Goal: Task Accomplishment & Management: Use online tool/utility

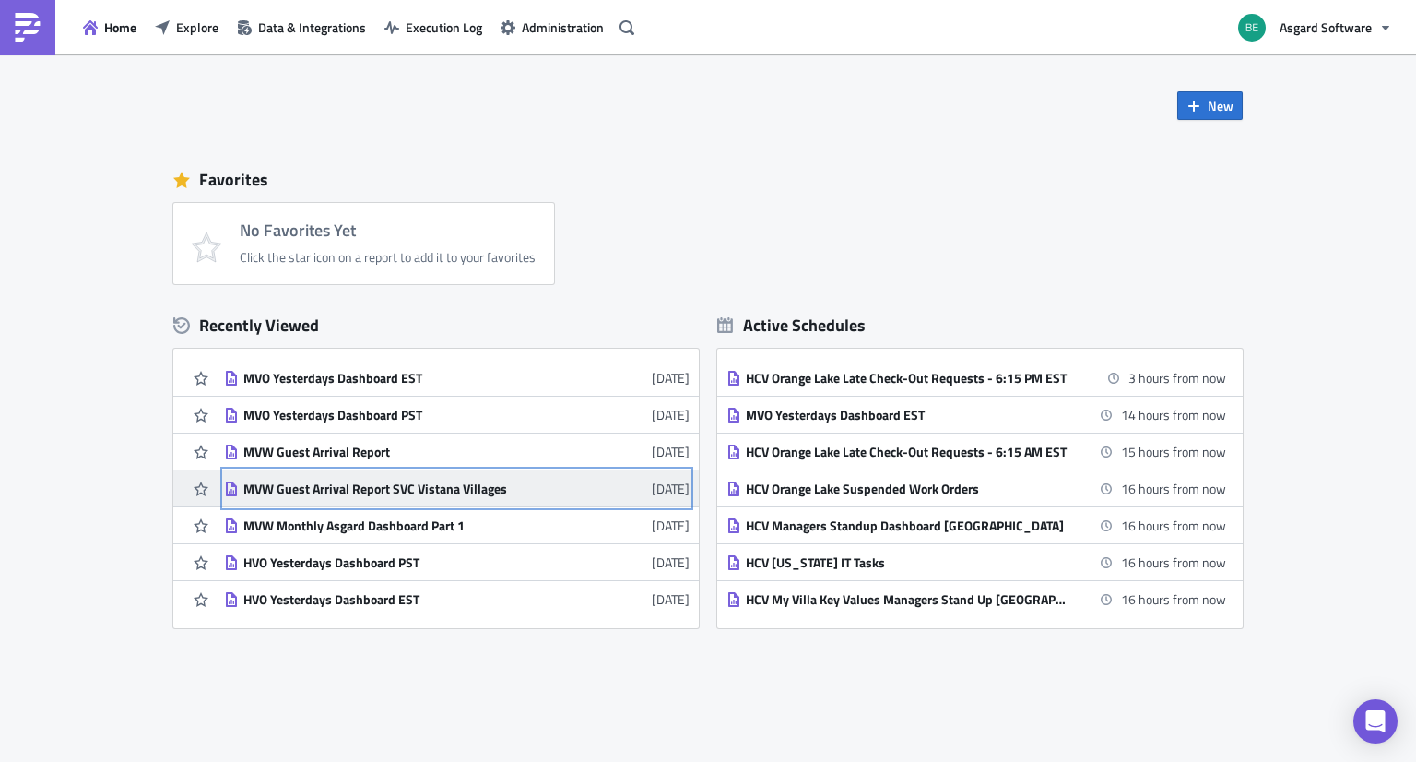
click at [444, 486] on div "MVW Guest Arrival Report SVC Vistana Villages" at bounding box center [404, 488] width 323 height 17
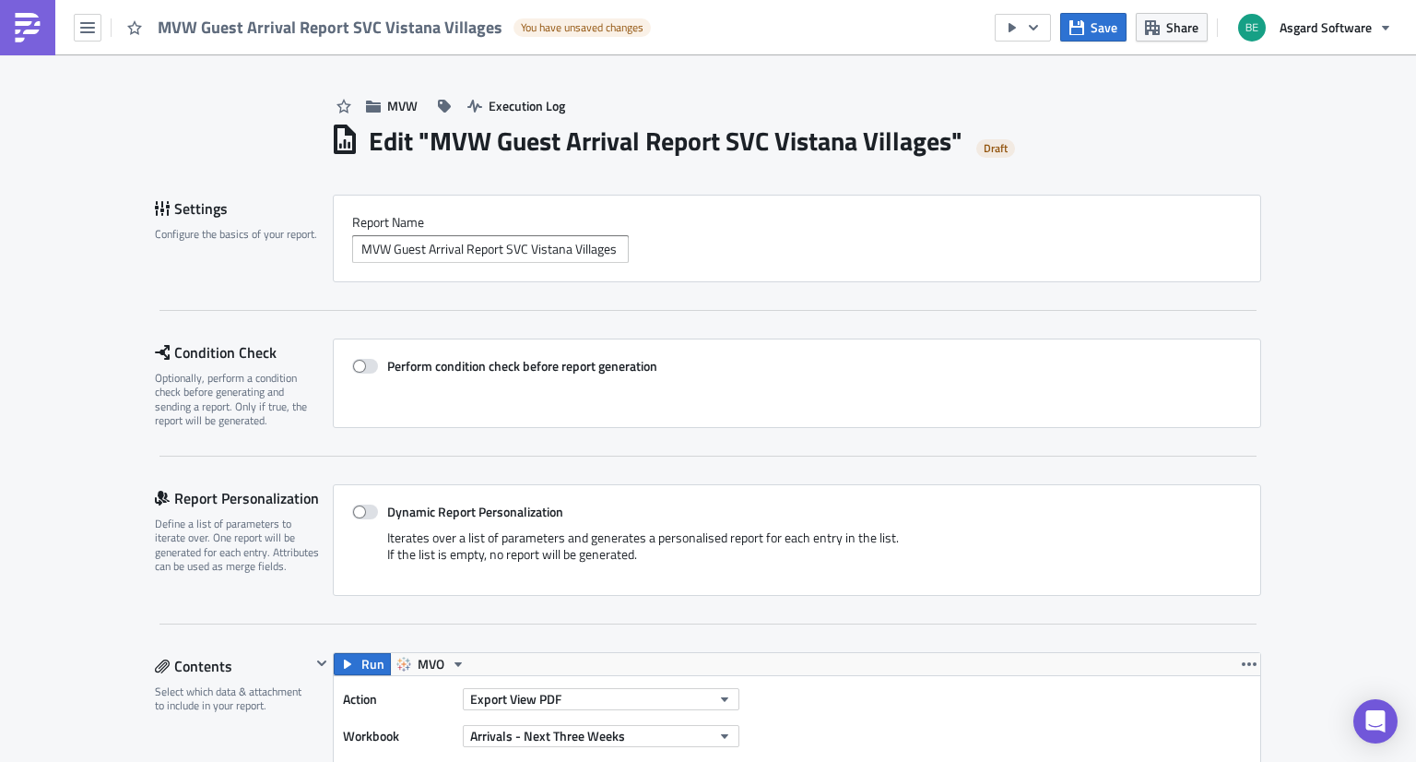
click at [6, 34] on link at bounding box center [27, 27] width 55 height 55
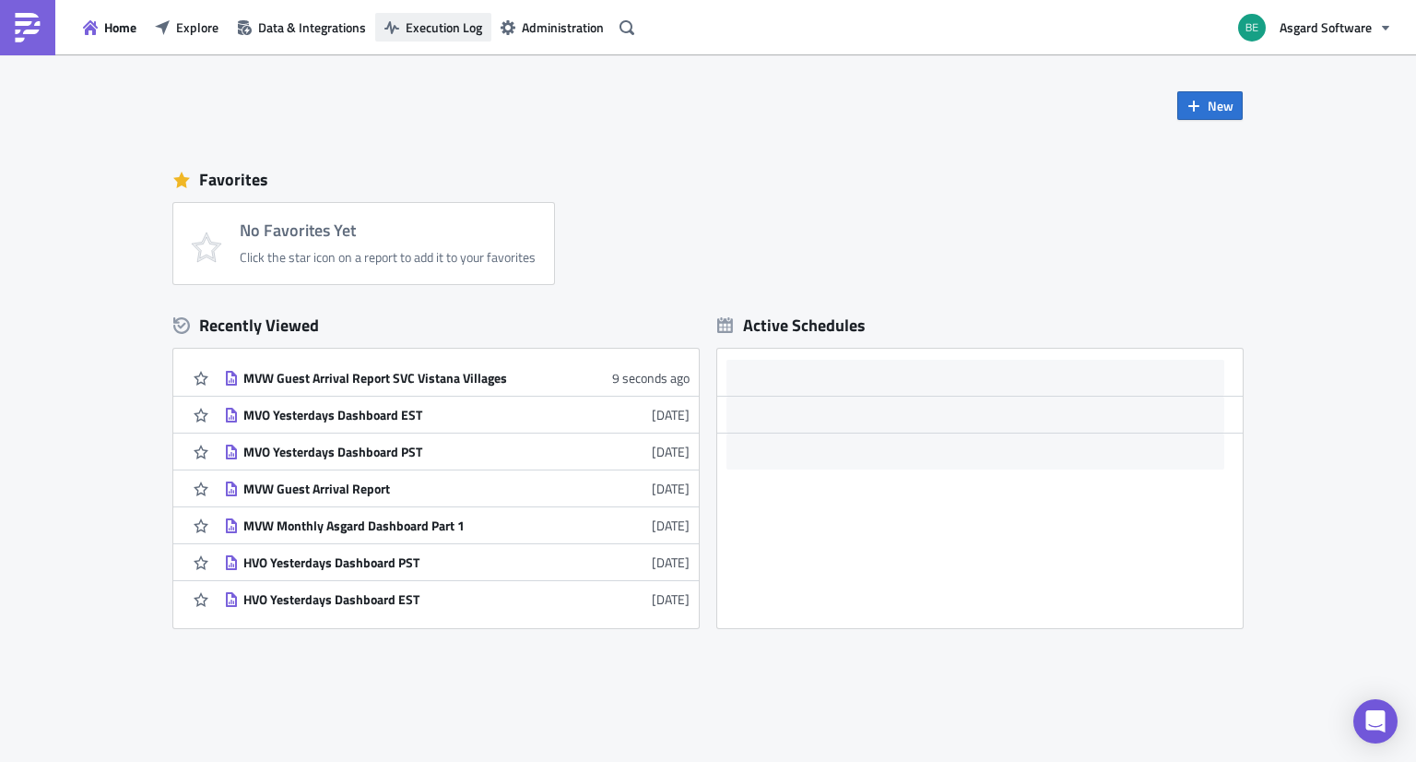
click at [416, 27] on span "Execution Log" at bounding box center [444, 27] width 77 height 19
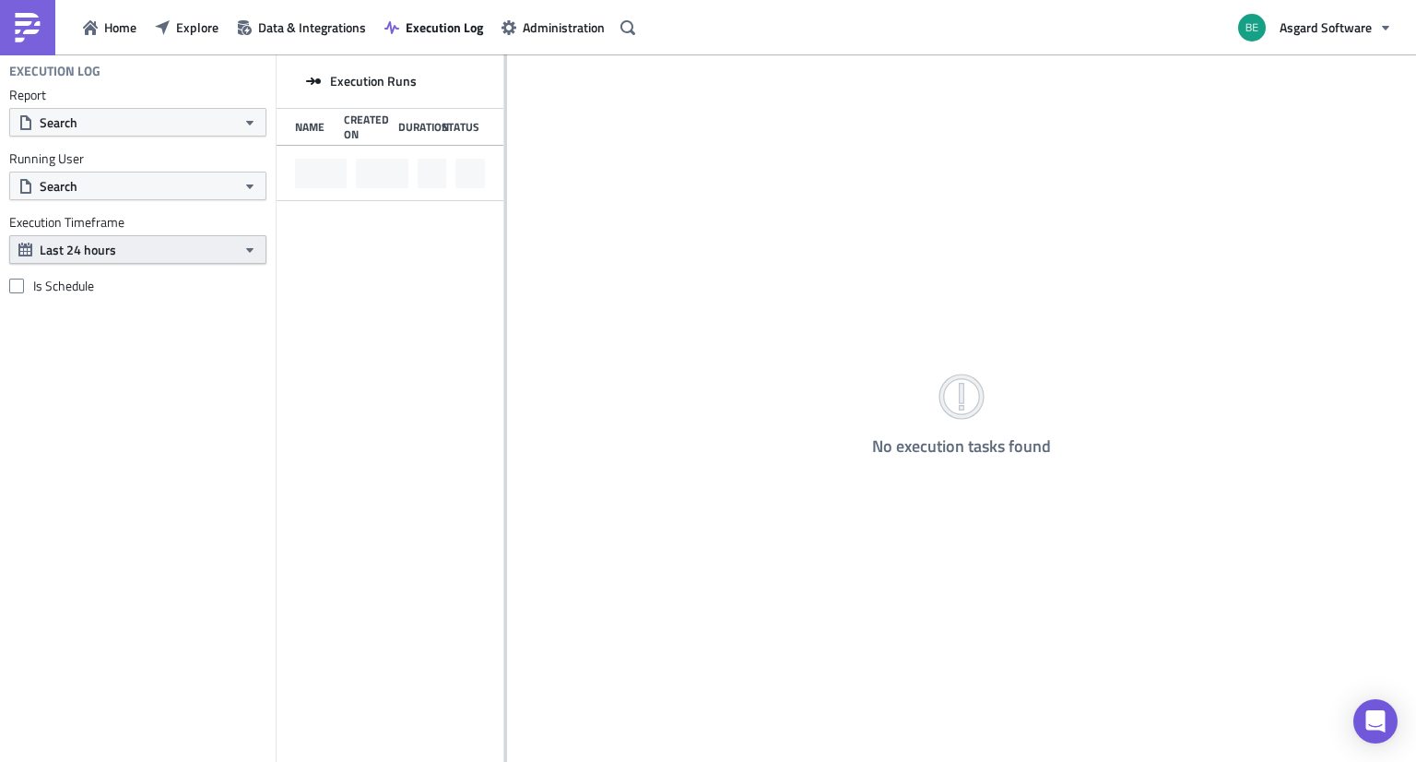
click at [209, 244] on button "Last 24 hours" at bounding box center [137, 249] width 257 height 29
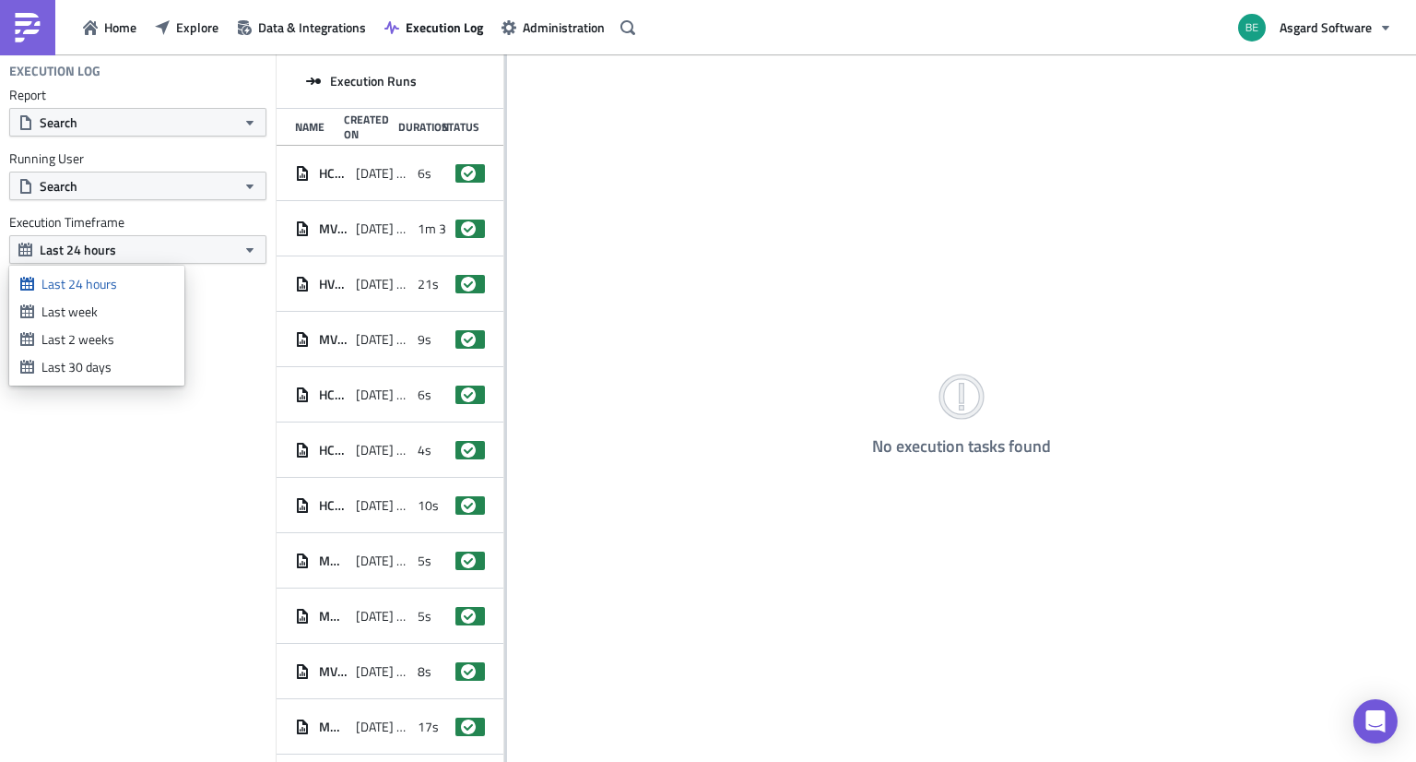
click at [165, 457] on div "Execution Log Report Search Running User Search Execution Timeframe Last 24 hou…" at bounding box center [138, 407] width 276 height 707
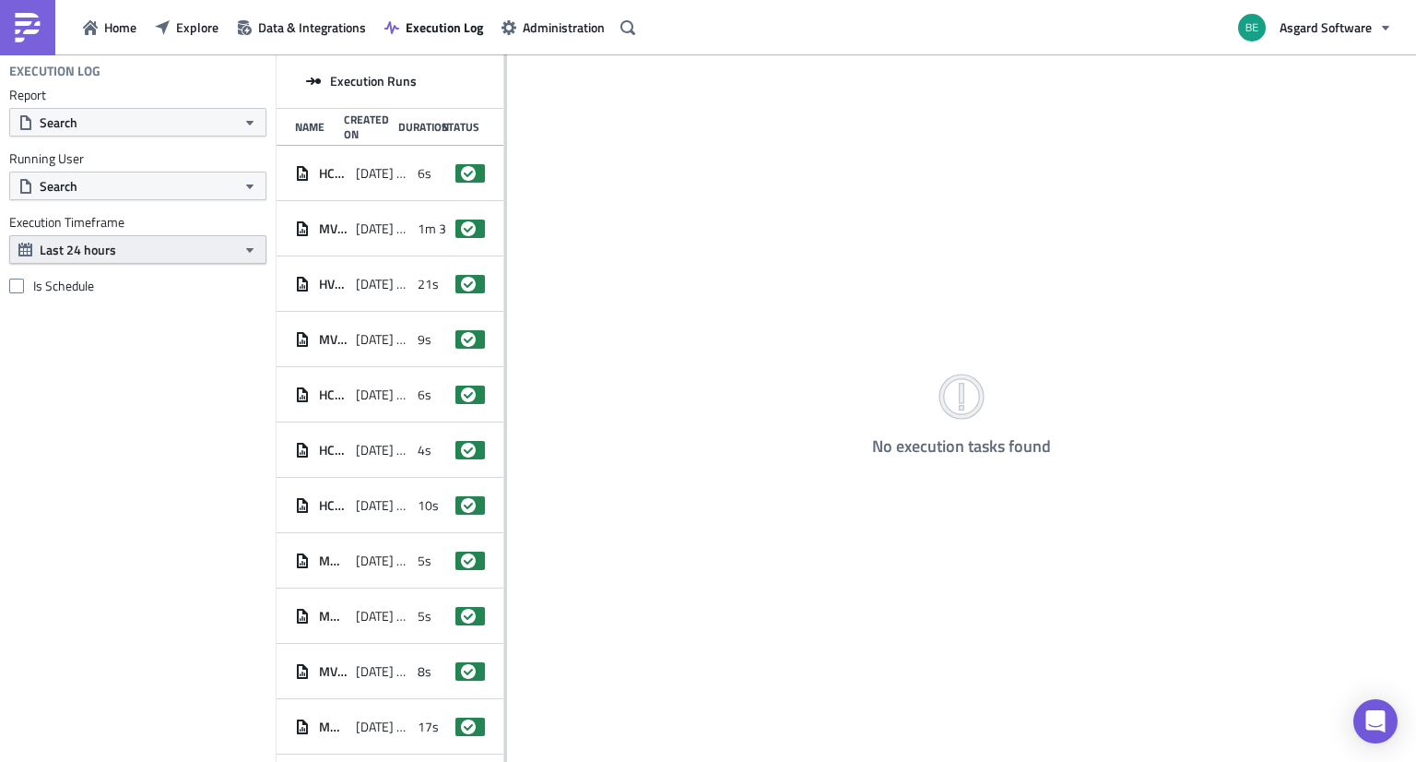
click at [100, 240] on button "Last 24 hours" at bounding box center [137, 249] width 257 height 29
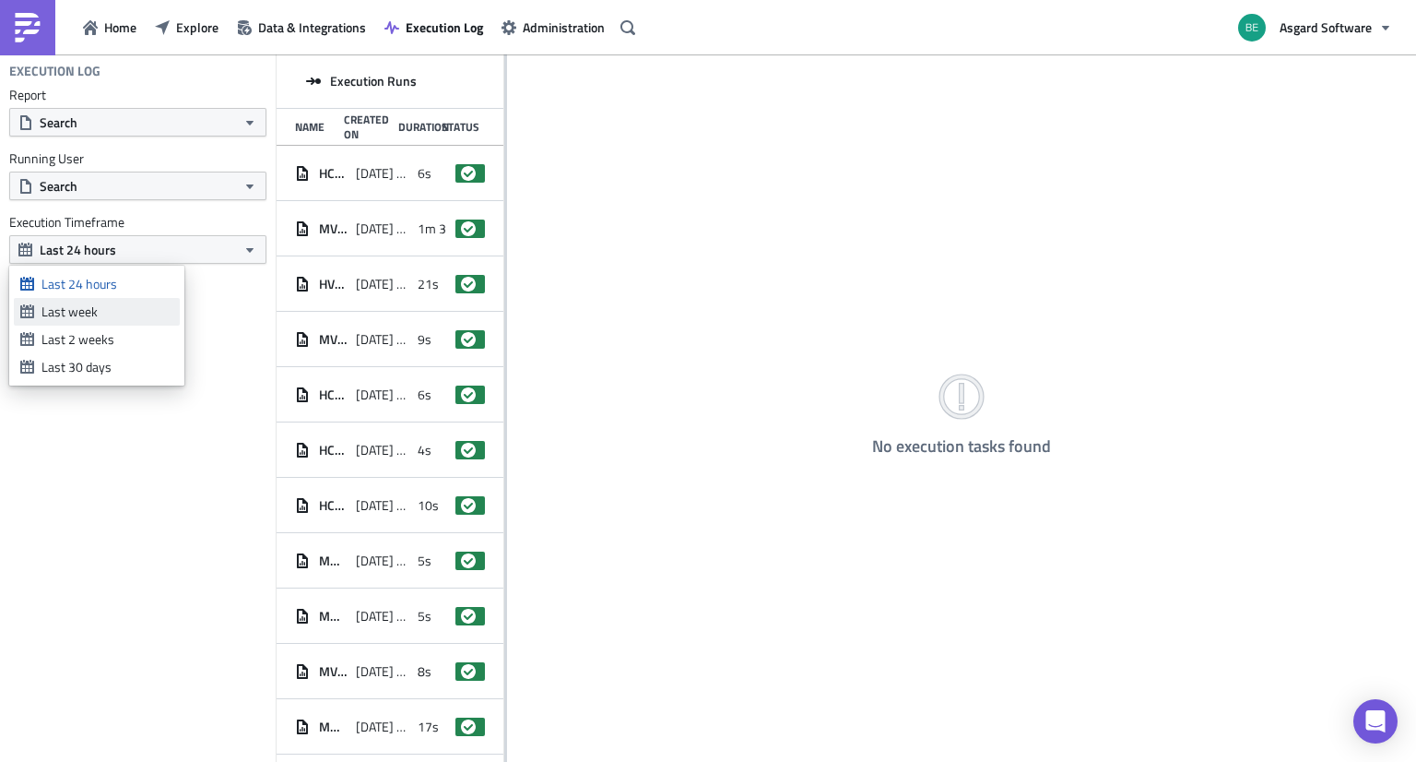
click at [77, 303] on ul "Last 24 hours Last week Last 2 weeks Last 30 days" at bounding box center [97, 325] width 166 height 111
click at [77, 303] on div "Last week" at bounding box center [107, 311] width 132 height 18
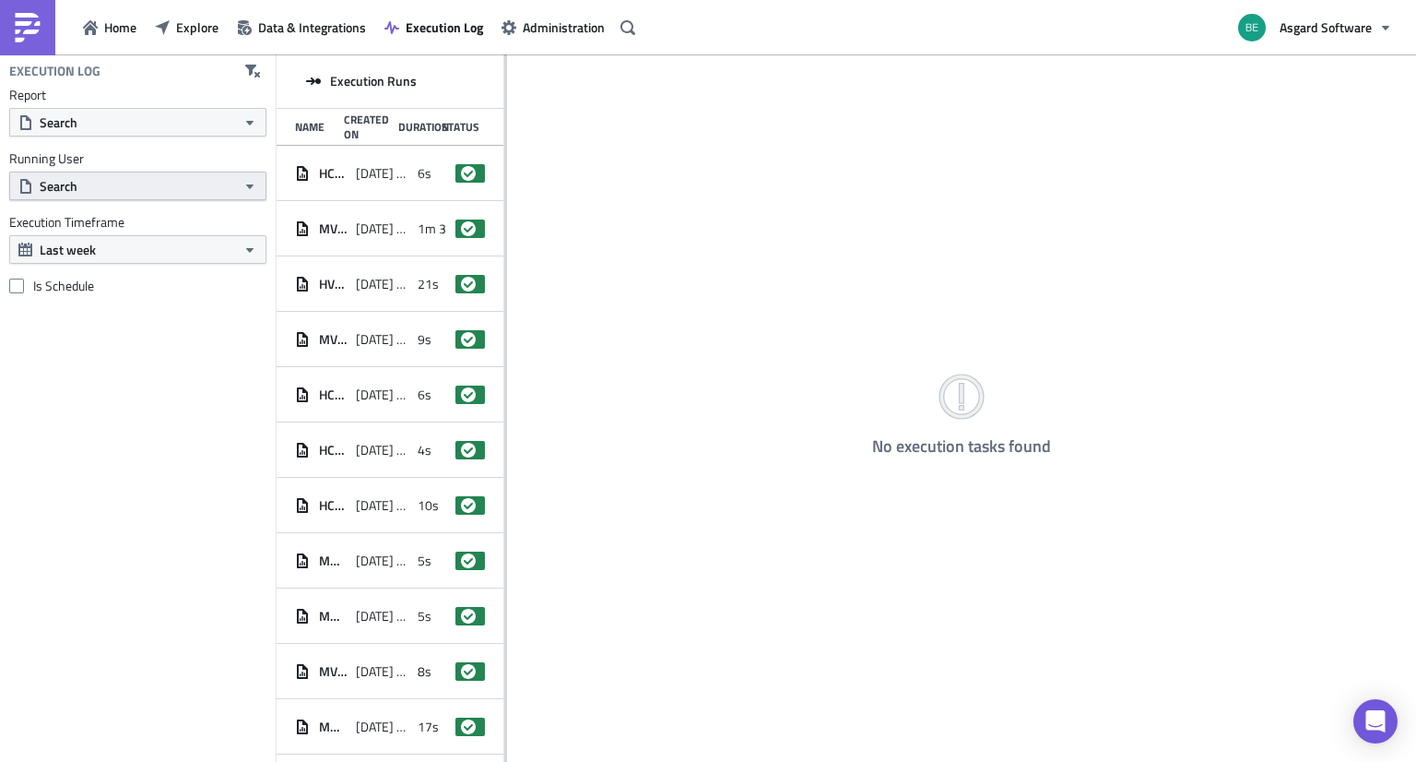
click at [85, 189] on button "Search" at bounding box center [137, 185] width 257 height 29
click at [104, 408] on div "Execution Log Report Search Running User Search Execution Timeframe Last week I…" at bounding box center [138, 407] width 276 height 707
click at [122, 116] on button "Search" at bounding box center [137, 122] width 257 height 29
type input "arrival"
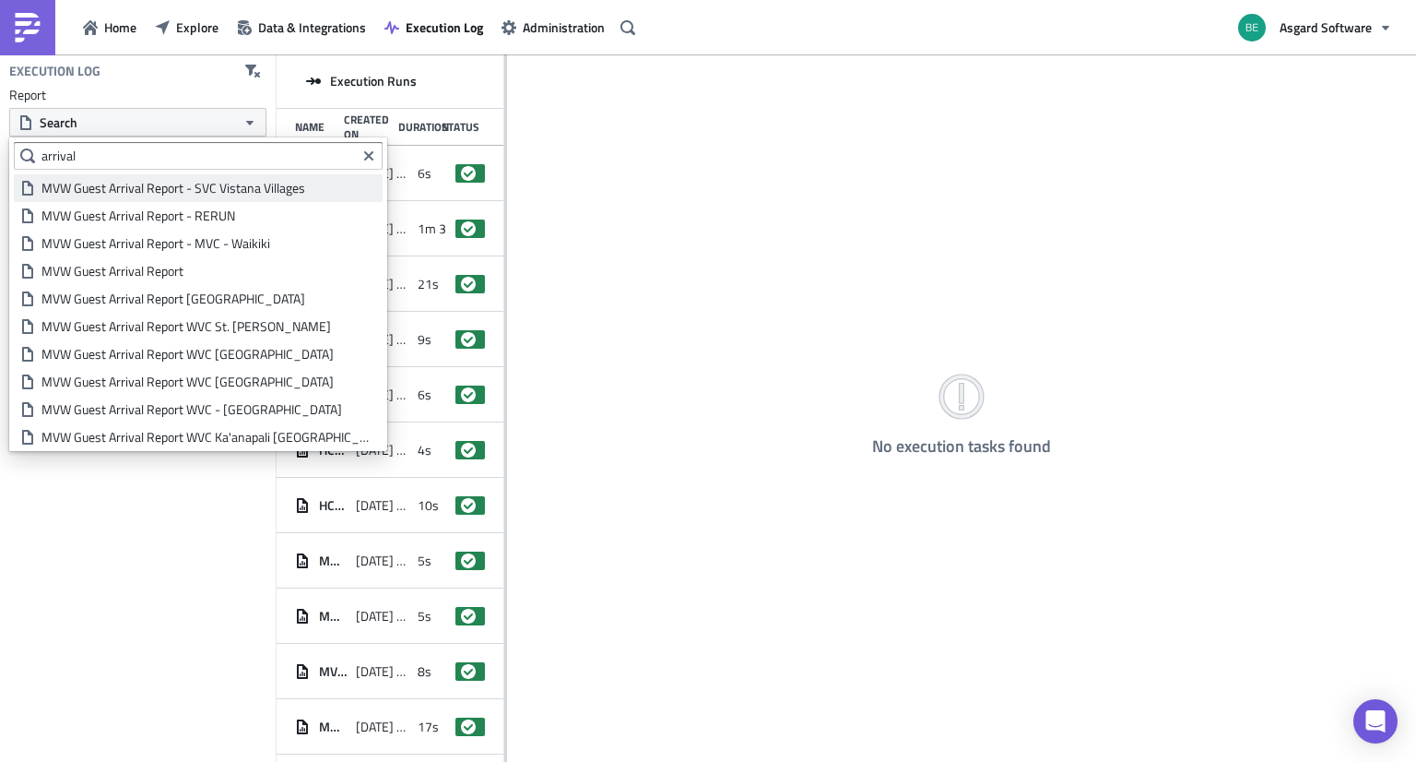
click at [223, 178] on link "MVW Guest Arrival Report - SVC Vistana Villages" at bounding box center [198, 188] width 369 height 28
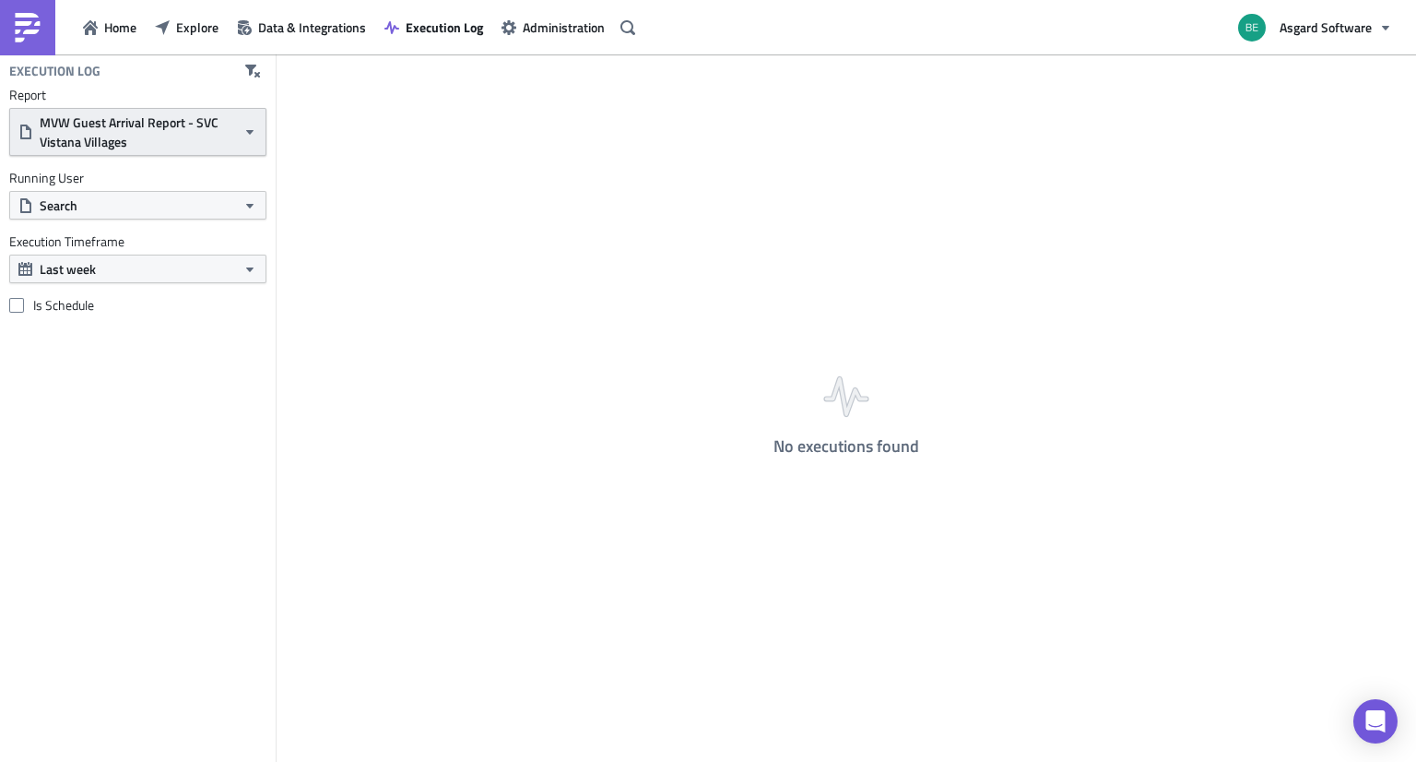
click at [188, 142] on span "MVW Guest Arrival Report - SVC Vistana Villages" at bounding box center [138, 131] width 196 height 39
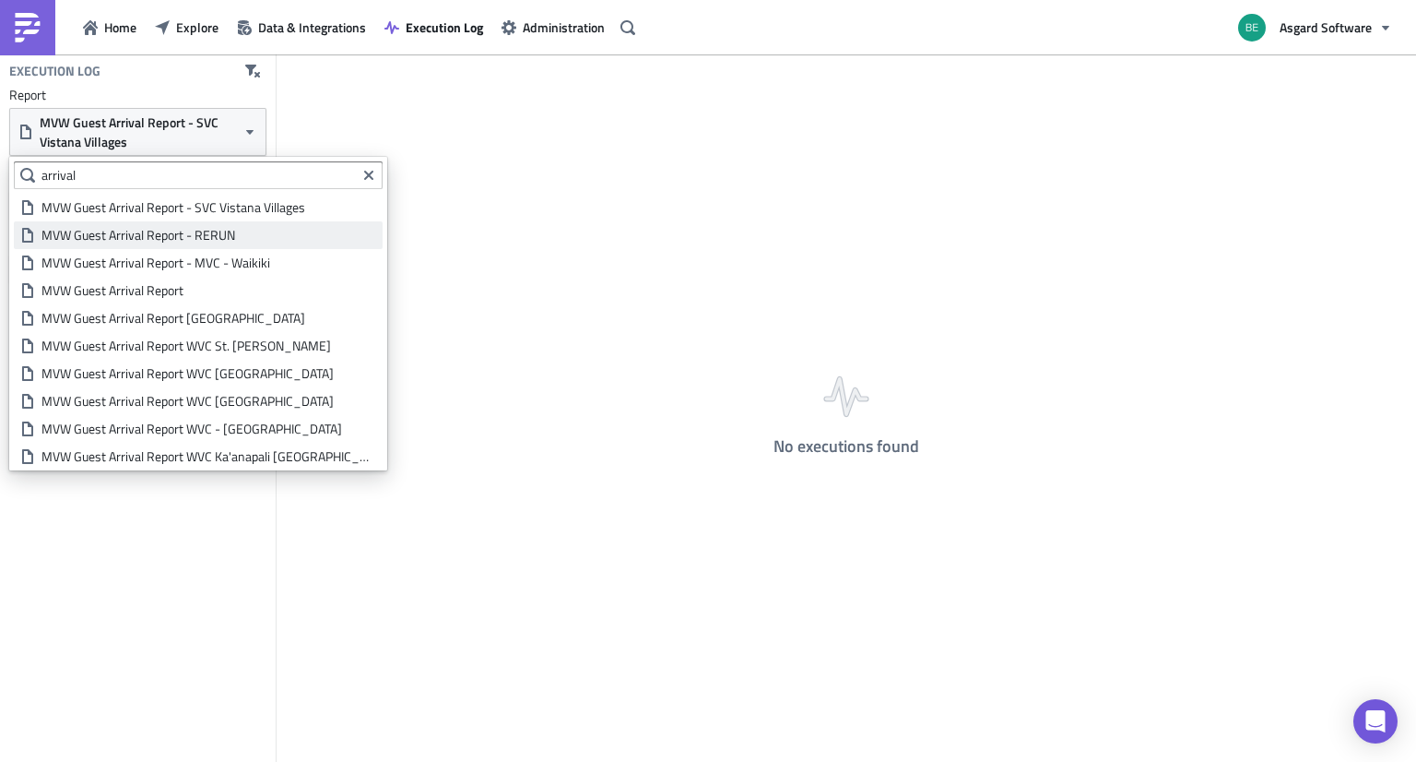
click at [183, 241] on div "MVW Guest Arrival Report - RERUN" at bounding box center [208, 235] width 335 height 18
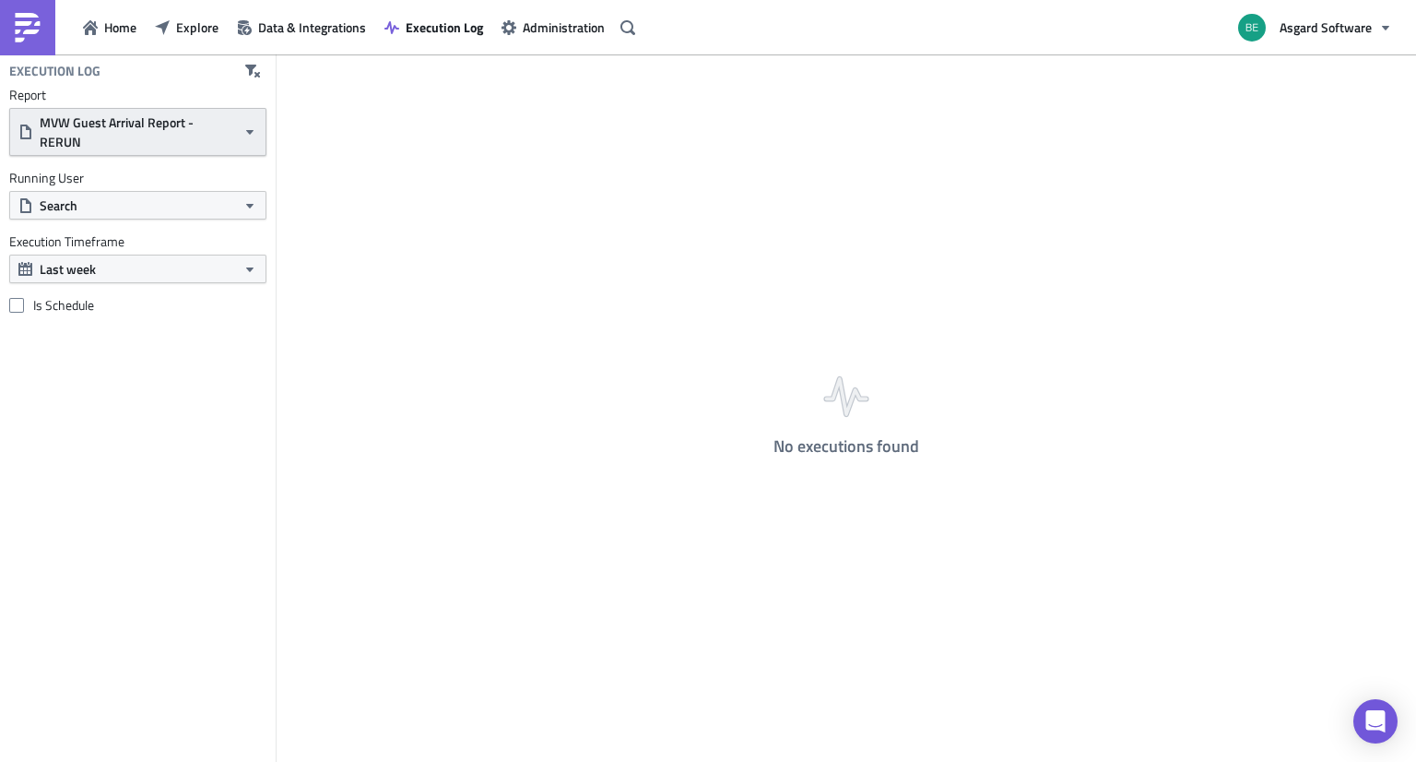
click at [110, 115] on span "MVW Guest Arrival Report - RERUN" at bounding box center [138, 131] width 196 height 39
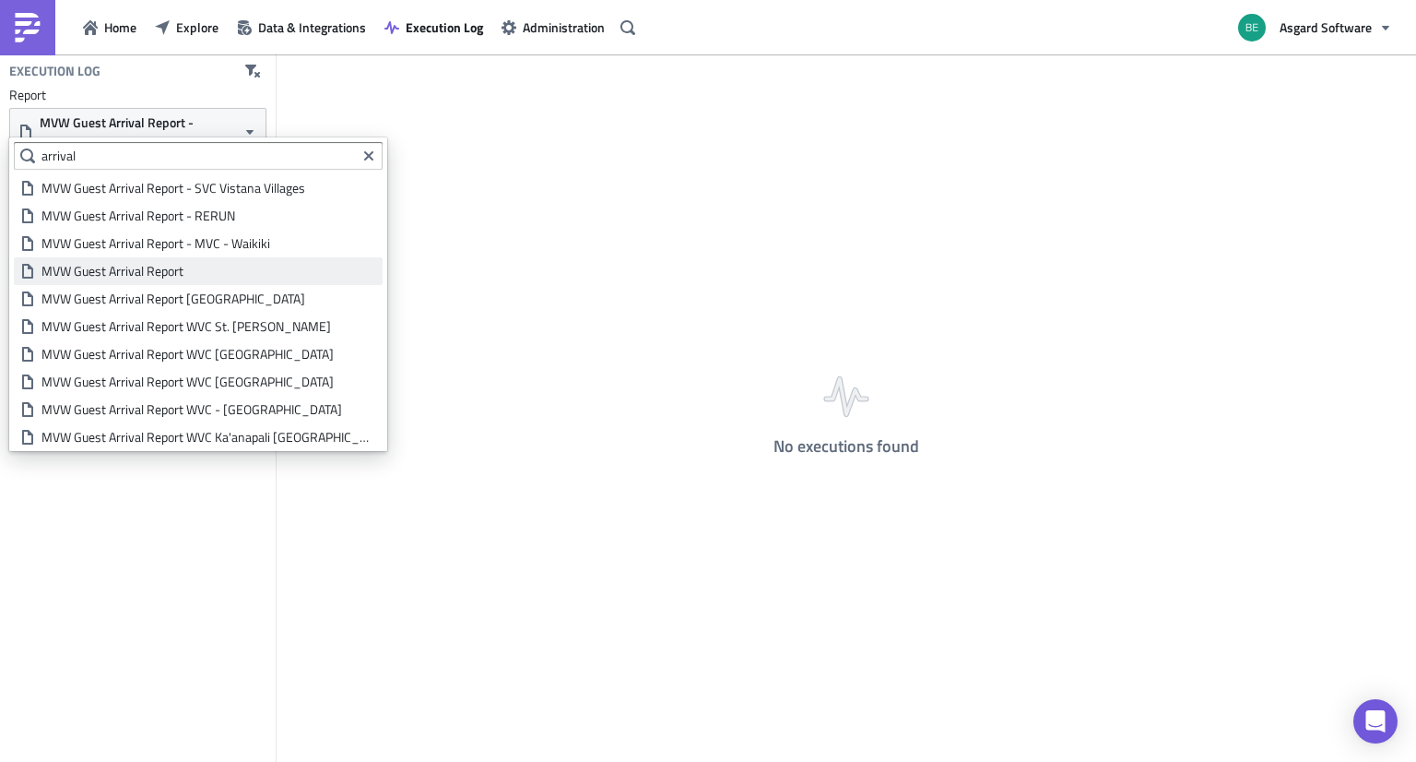
click at [127, 271] on div "MVW Guest Arrival Report" at bounding box center [208, 271] width 335 height 18
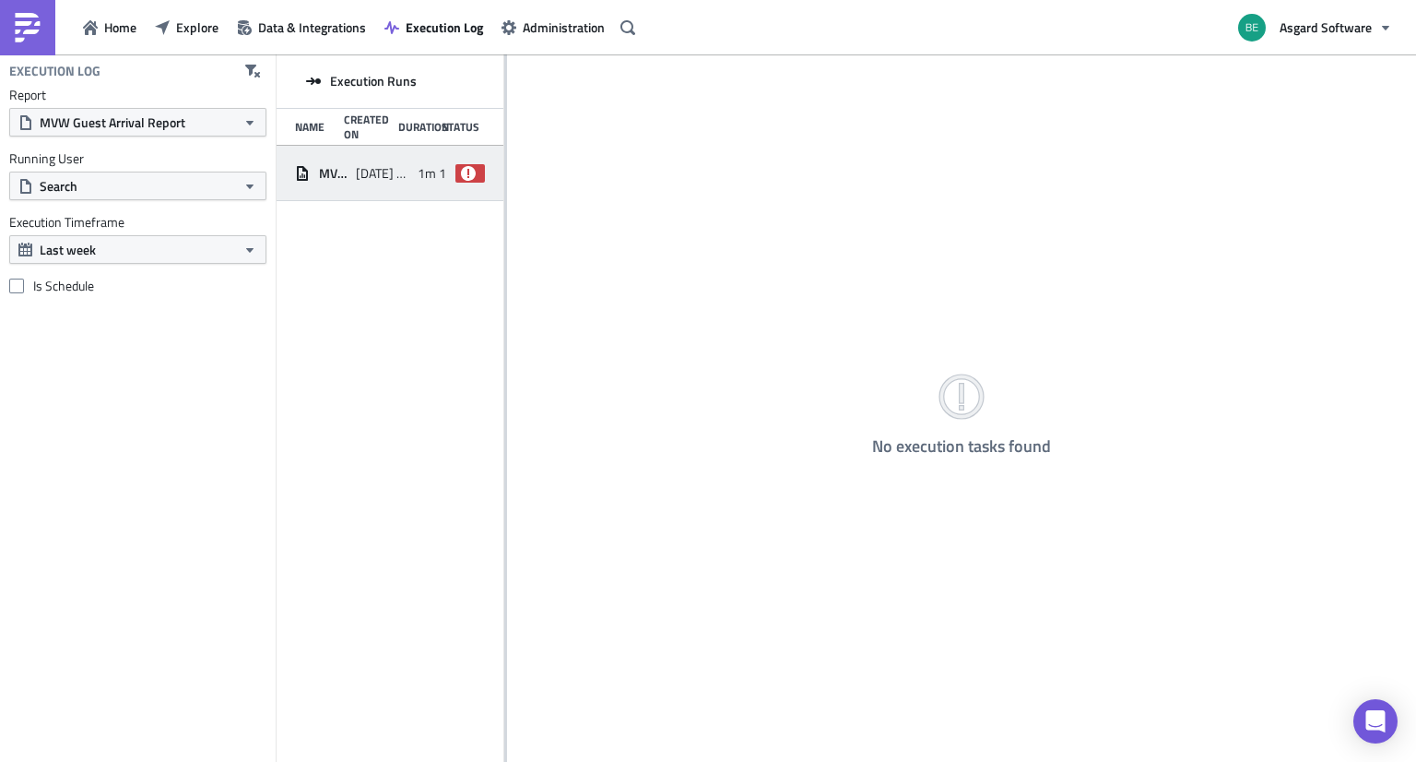
click at [441, 177] on span "1m 15s" at bounding box center [439, 173] width 42 height 17
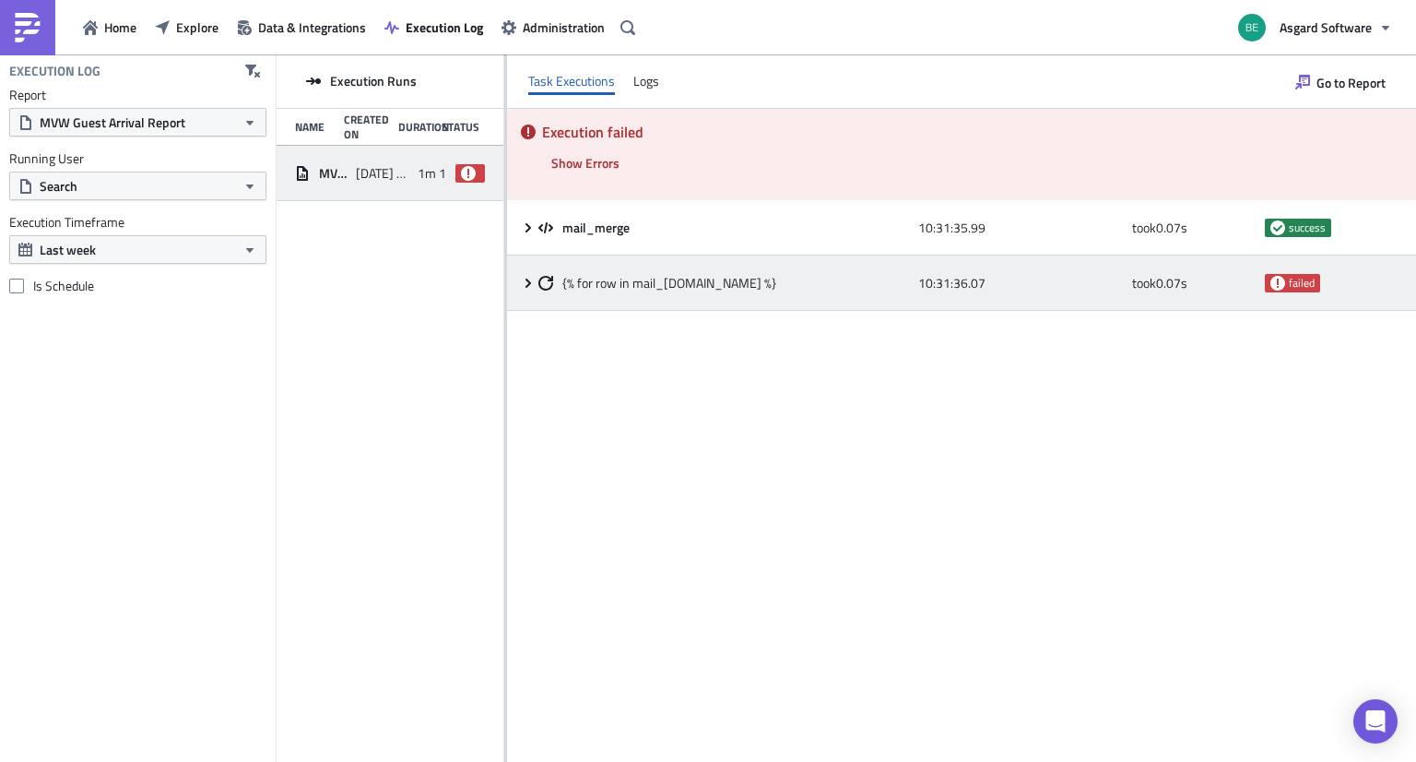
click at [525, 281] on icon at bounding box center [528, 283] width 15 height 15
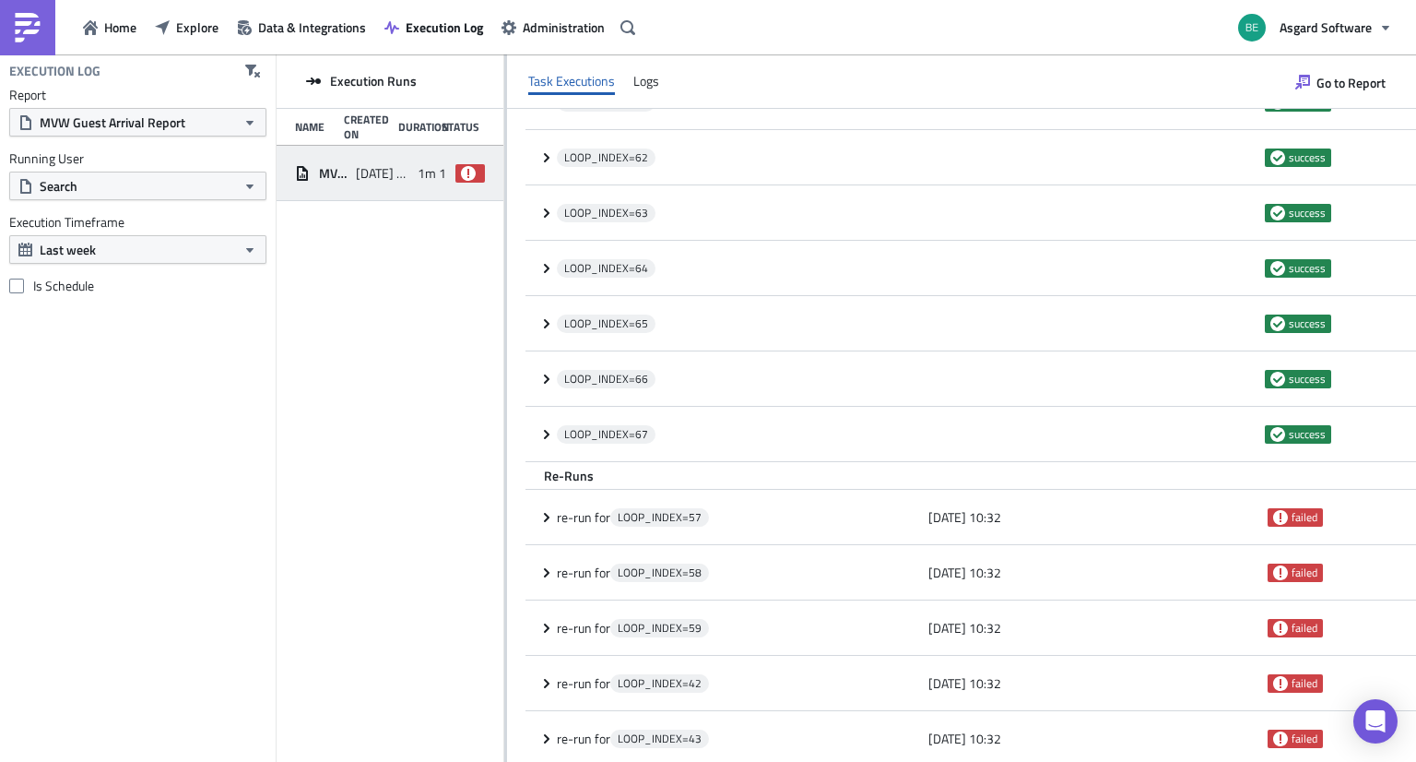
scroll to position [3617, 0]
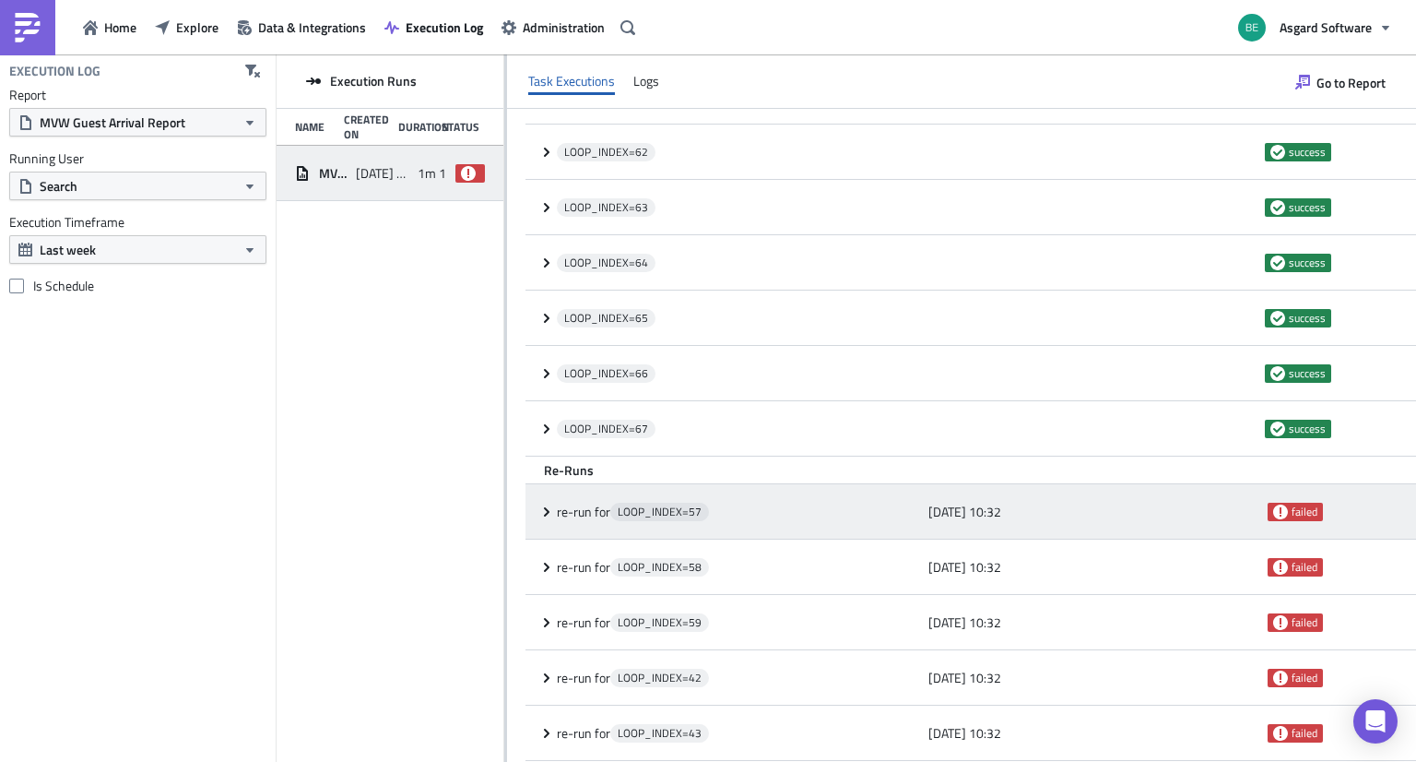
click at [542, 507] on icon at bounding box center [546, 511] width 15 height 15
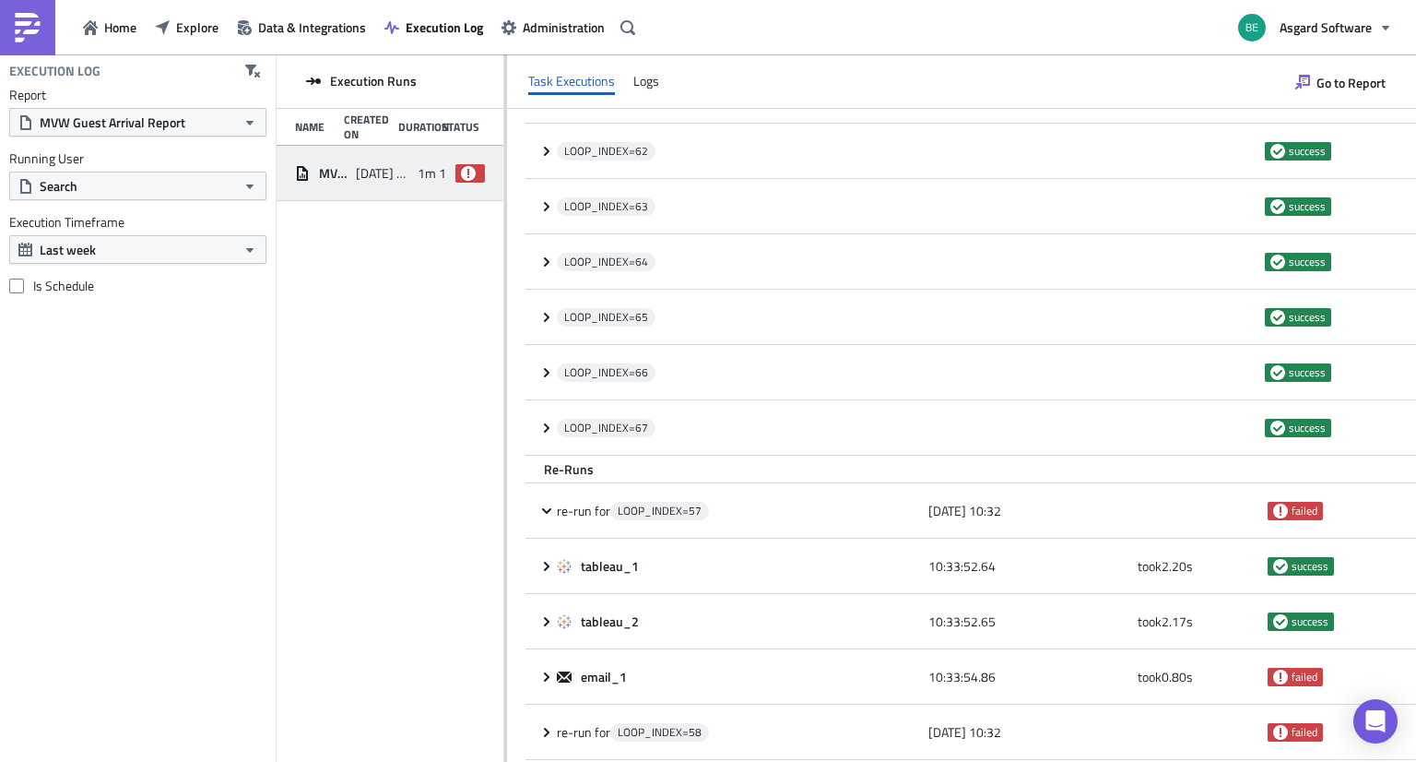
scroll to position [3783, 0]
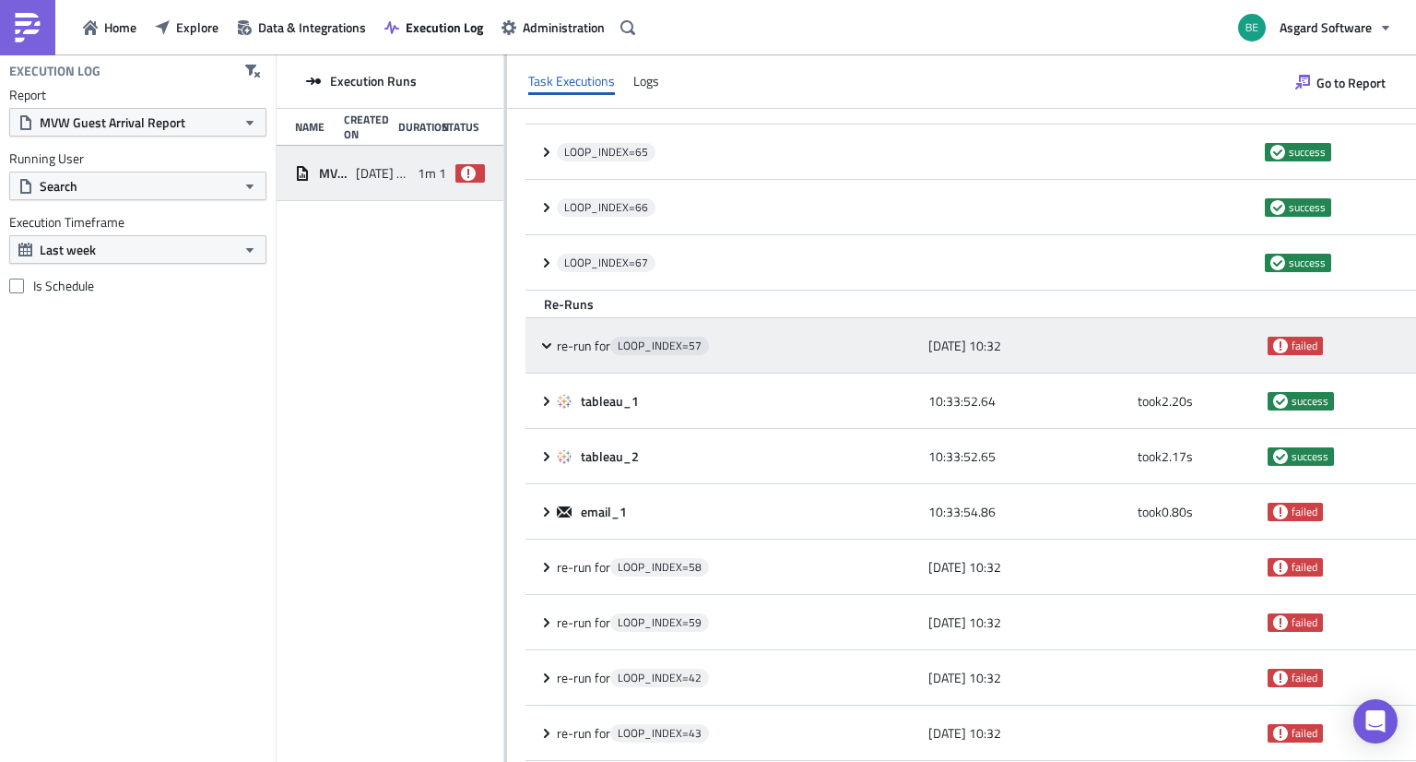
click at [539, 345] on icon at bounding box center [546, 345] width 15 height 15
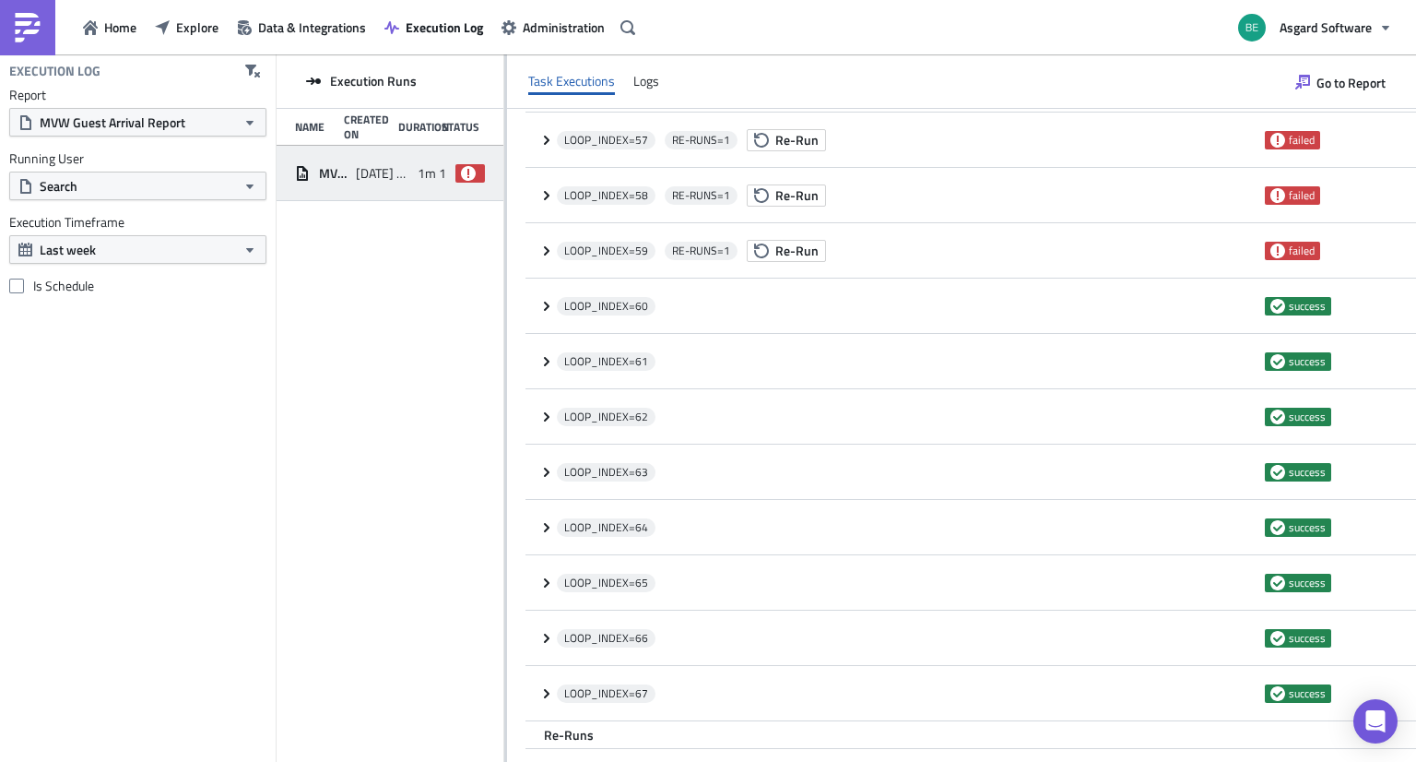
scroll to position [3280, 0]
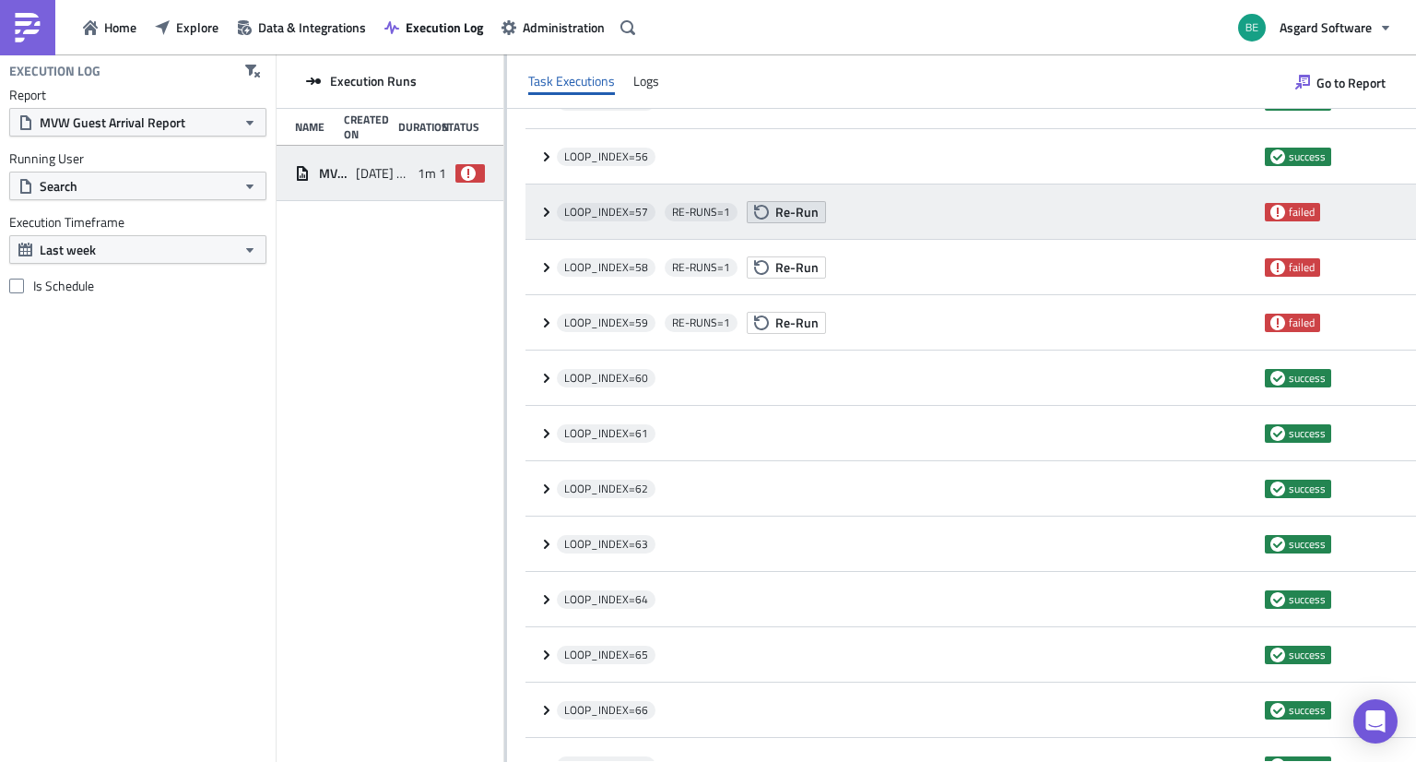
click at [787, 213] on span "Re-Run" at bounding box center [796, 211] width 43 height 19
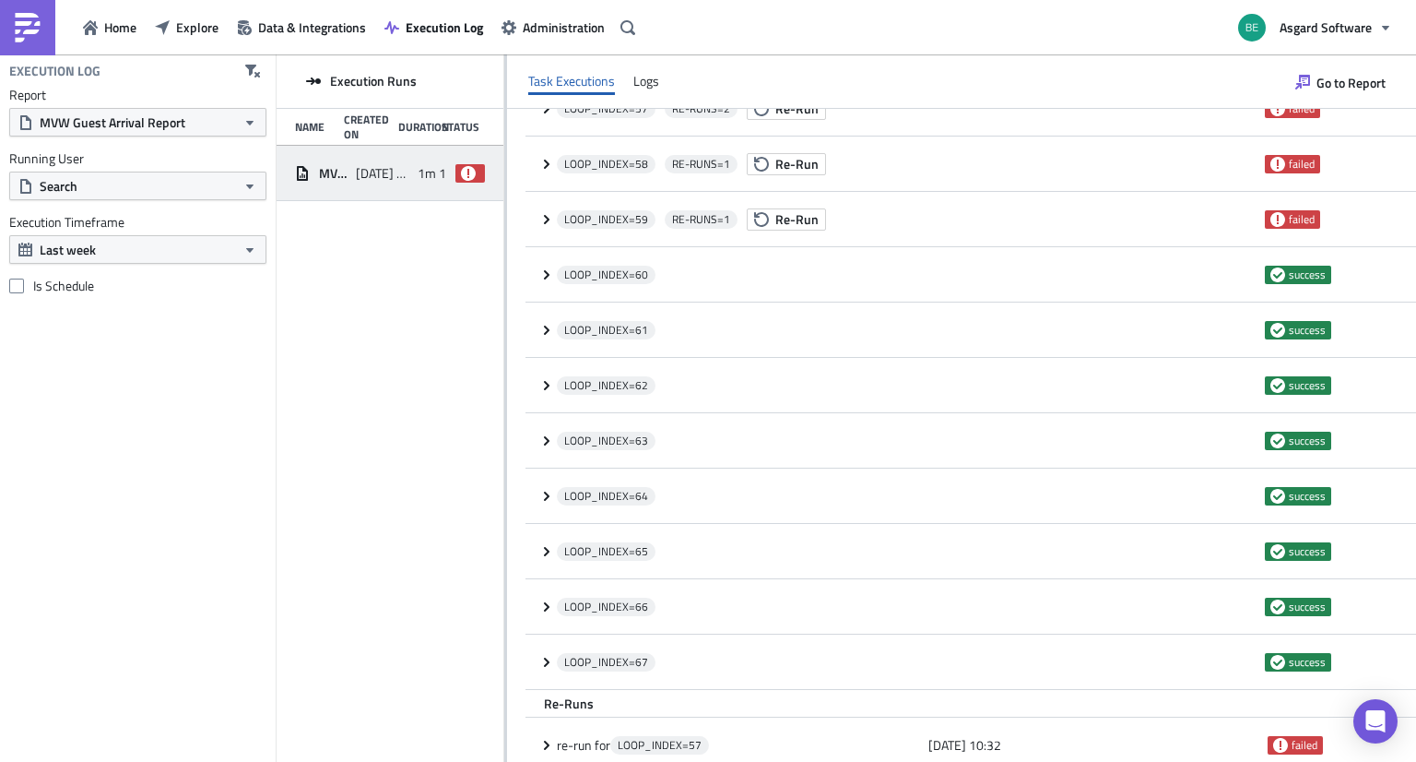
scroll to position [3161, 0]
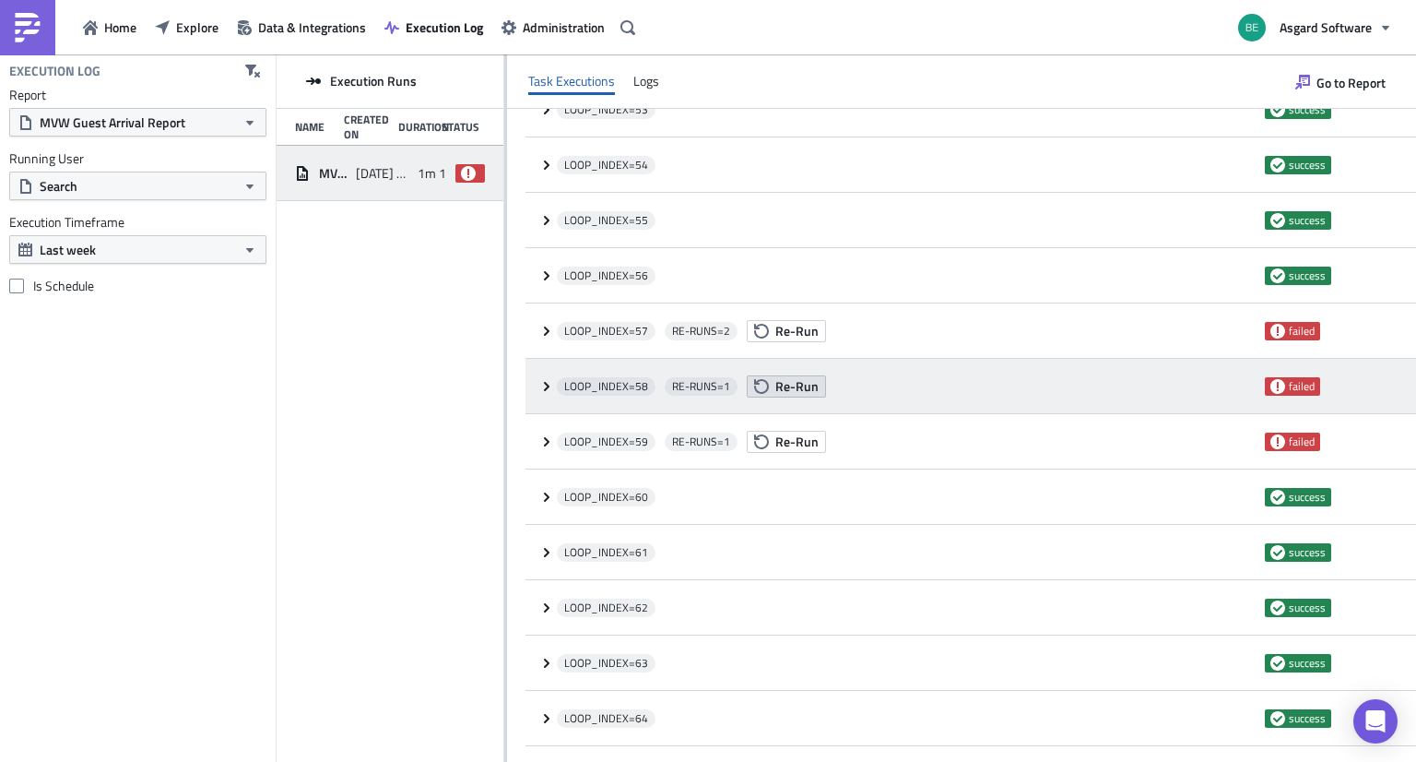
click at [775, 387] on span "Re-Run" at bounding box center [796, 385] width 43 height 19
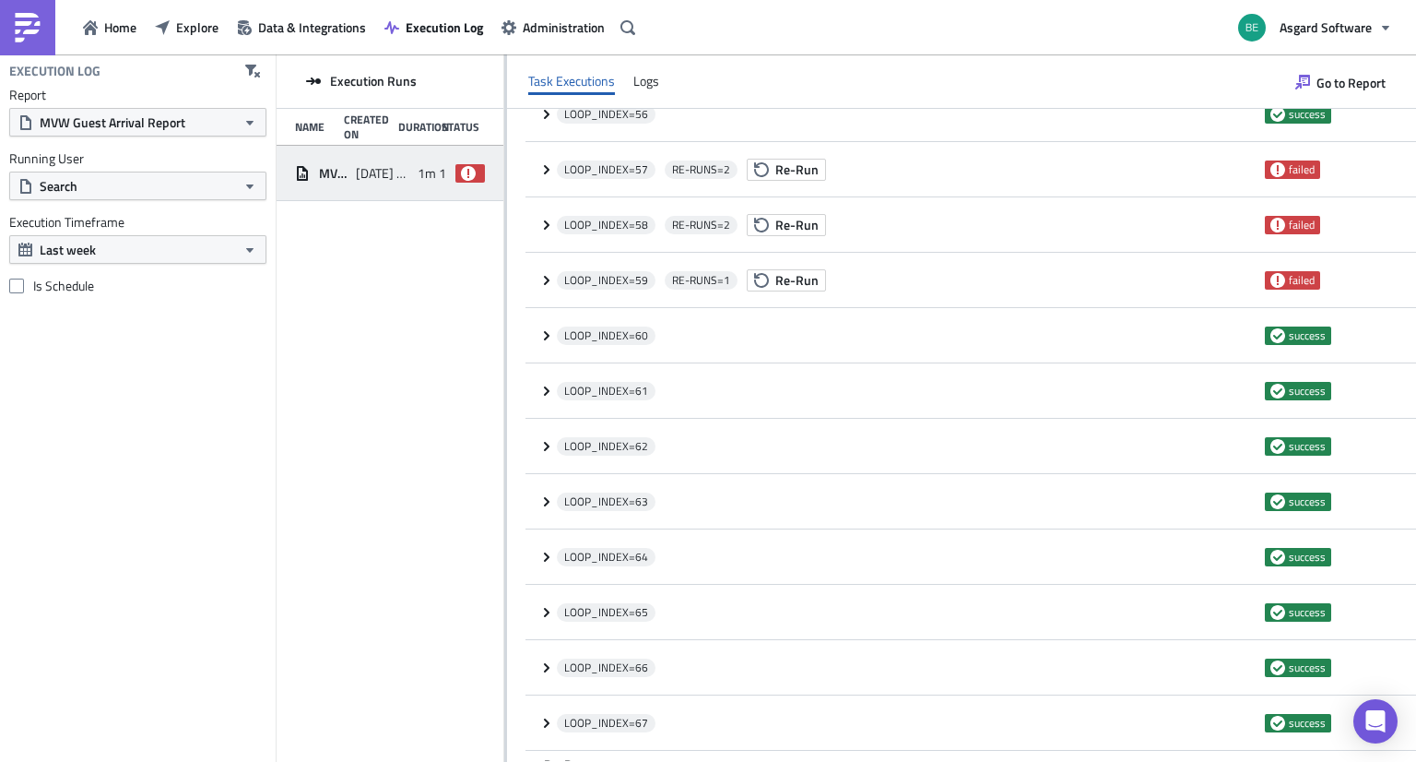
scroll to position [3301, 0]
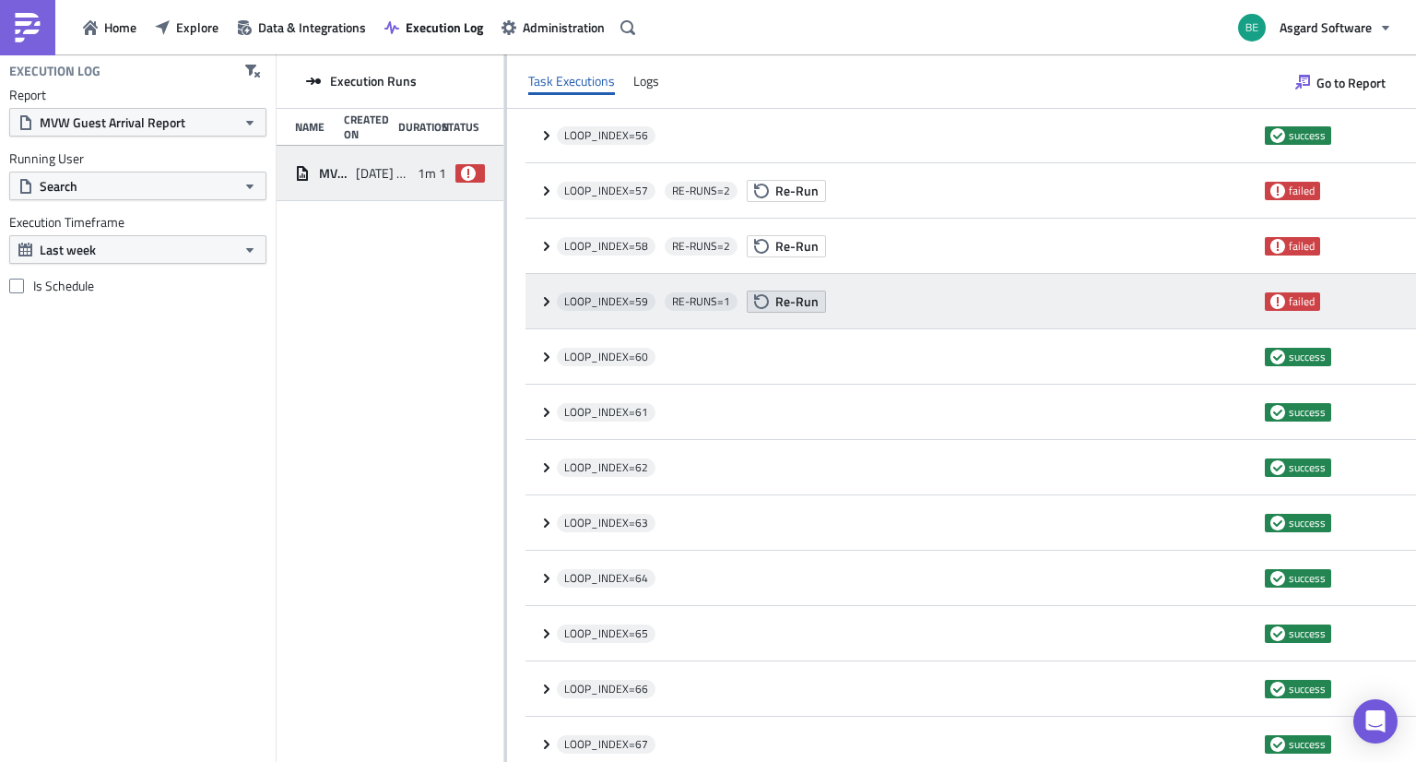
click at [789, 303] on span "Re-Run" at bounding box center [796, 300] width 43 height 19
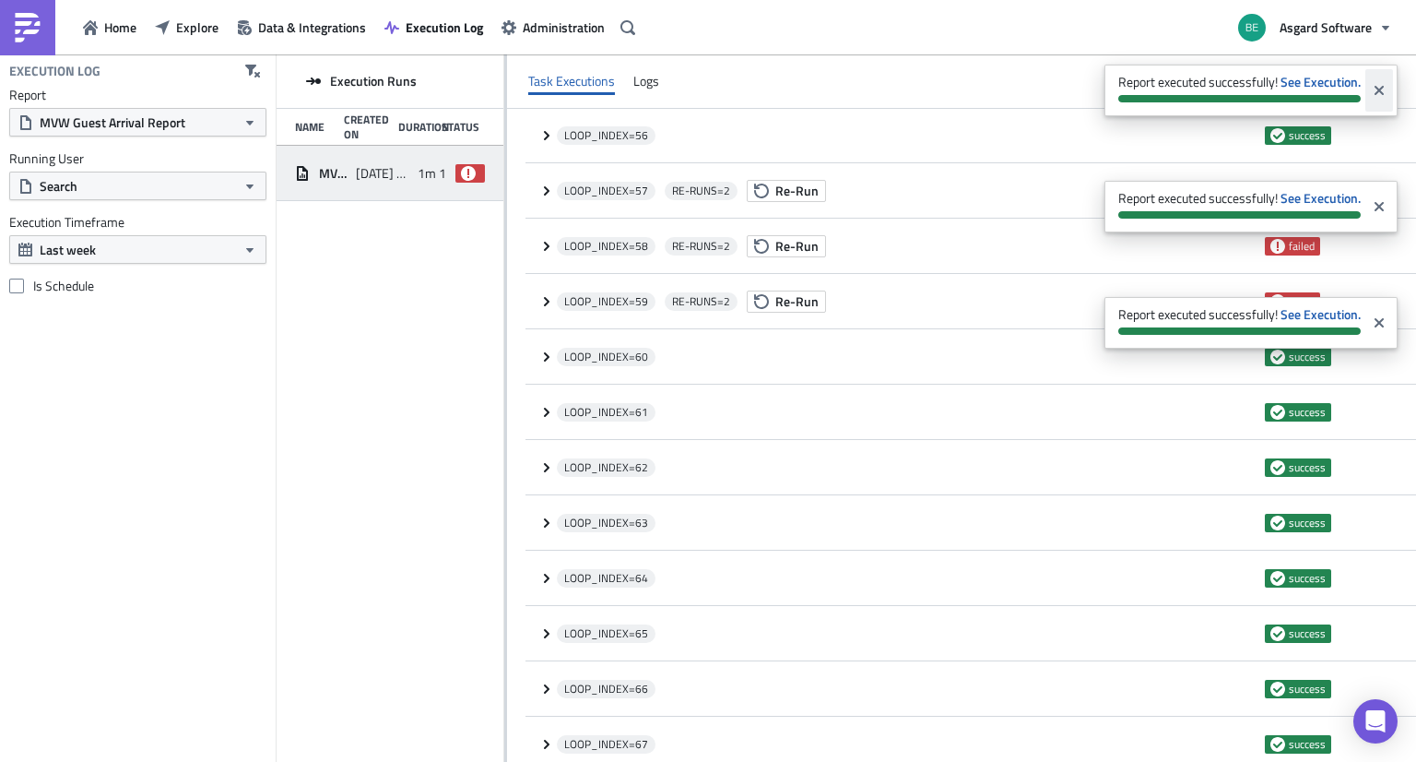
click at [1376, 87] on icon "Close" at bounding box center [1379, 90] width 9 height 9
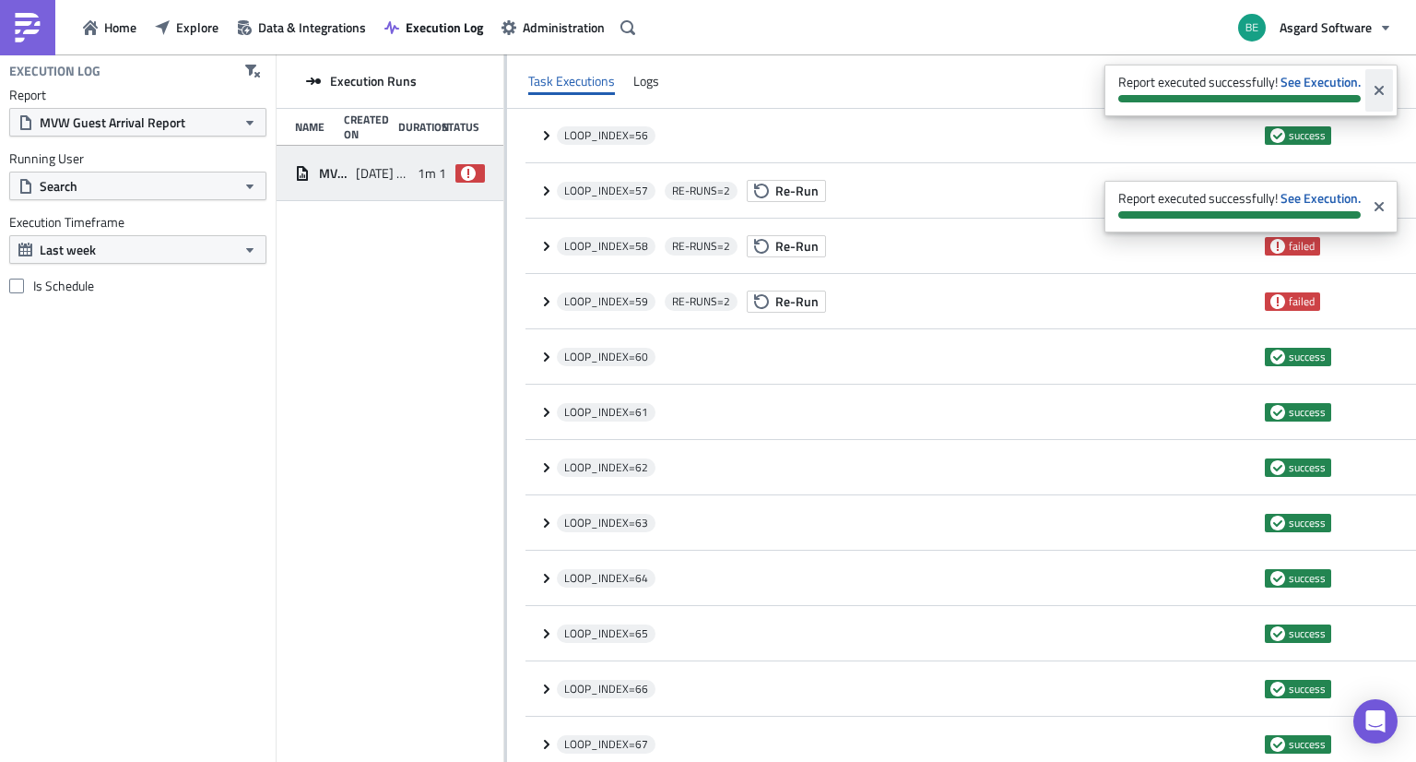
click at [1372, 90] on icon "Close" at bounding box center [1379, 90] width 15 height 15
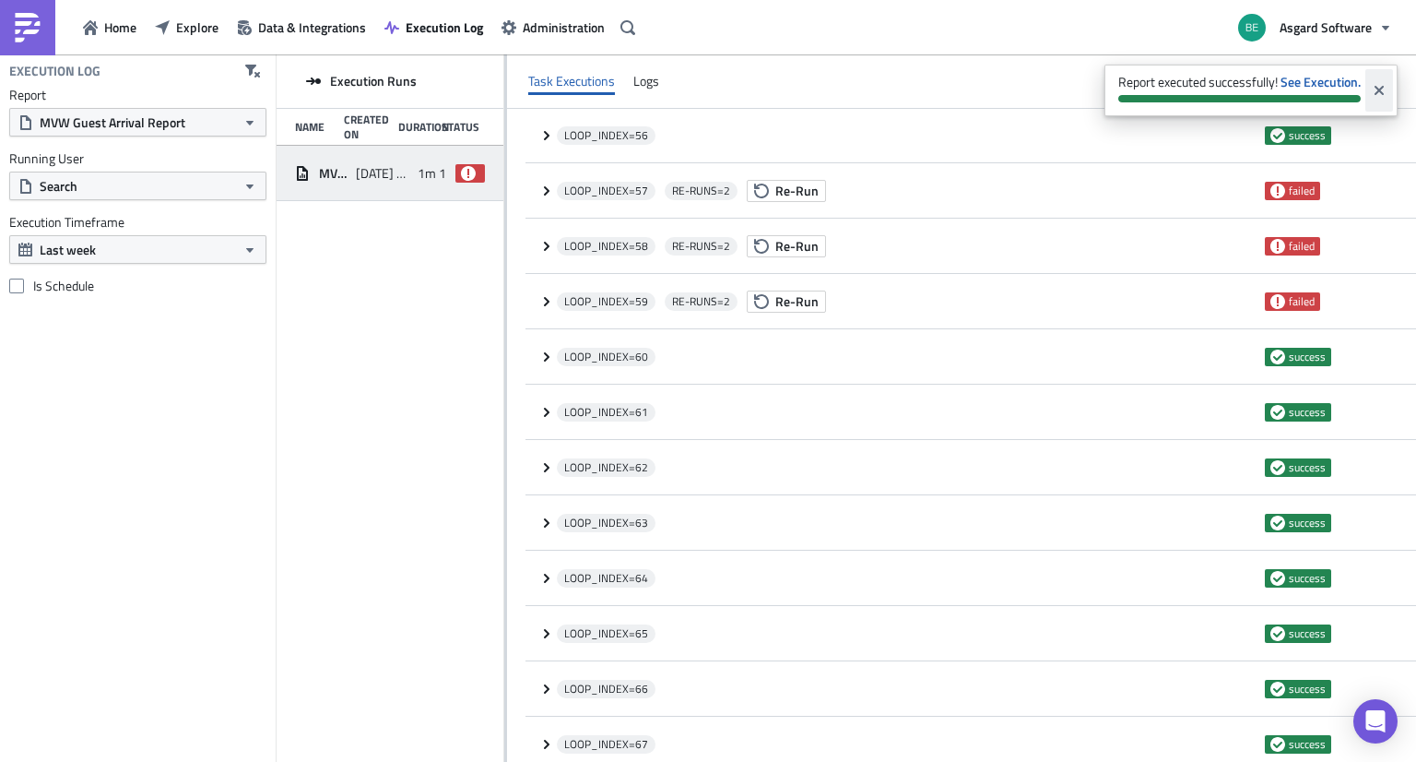
click at [1374, 93] on icon "Close" at bounding box center [1379, 90] width 15 height 15
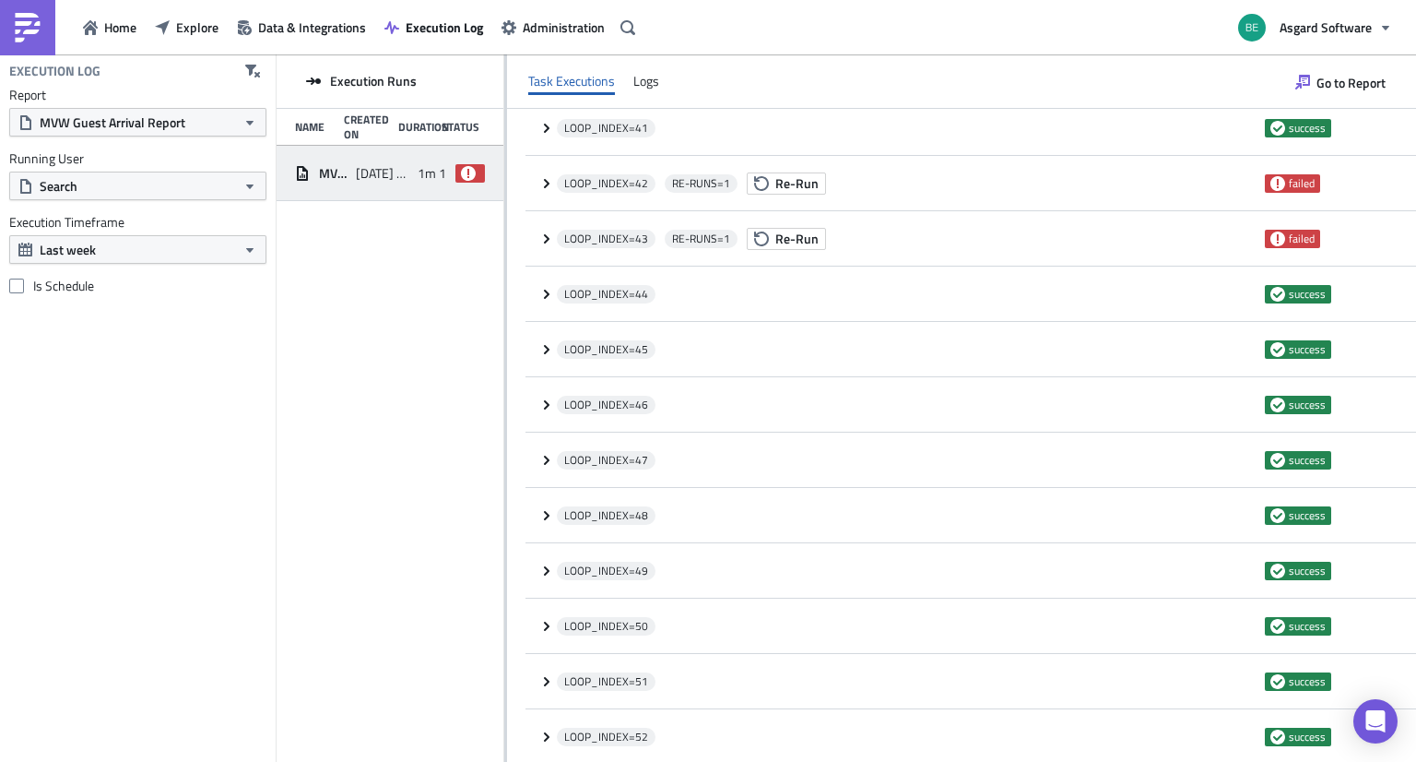
scroll to position [2378, 0]
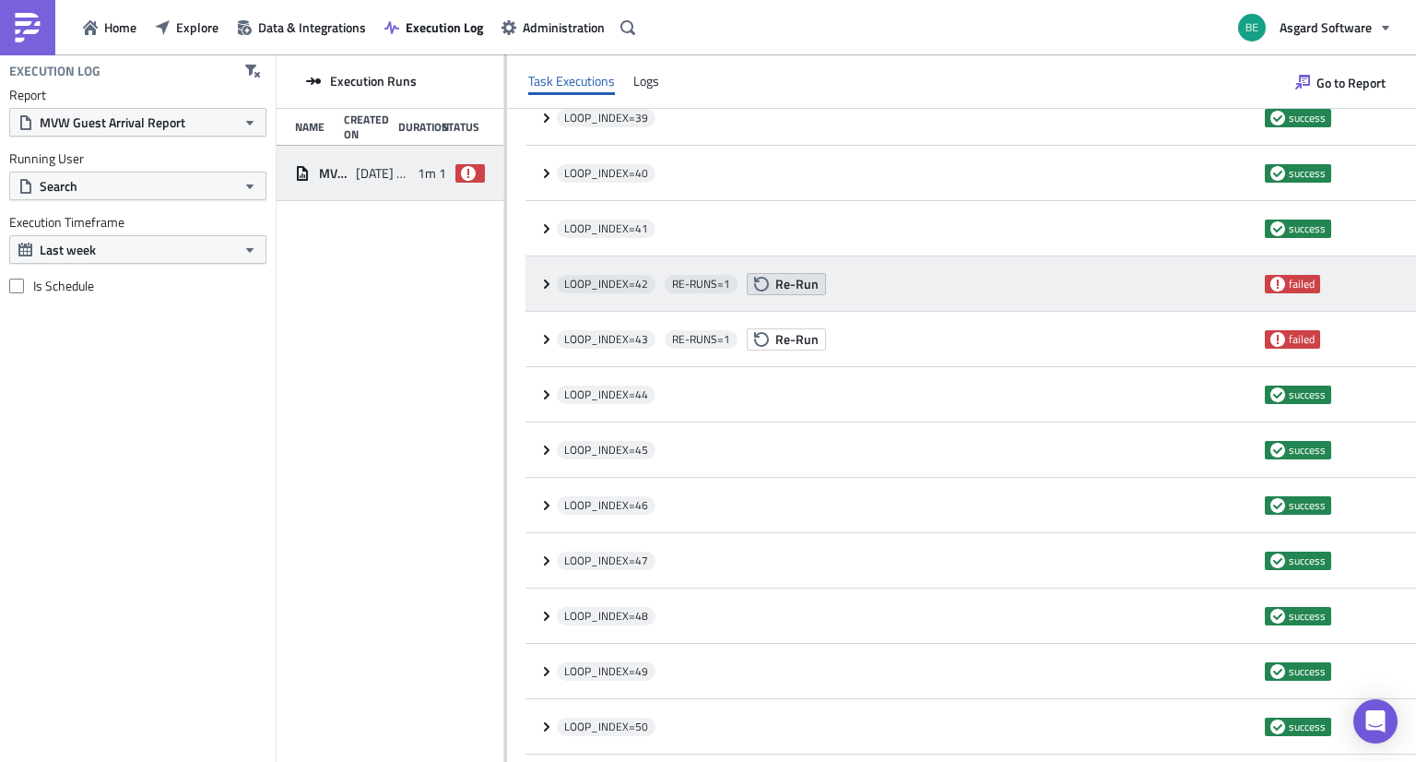
click at [800, 280] on span "Re-Run" at bounding box center [796, 283] width 43 height 19
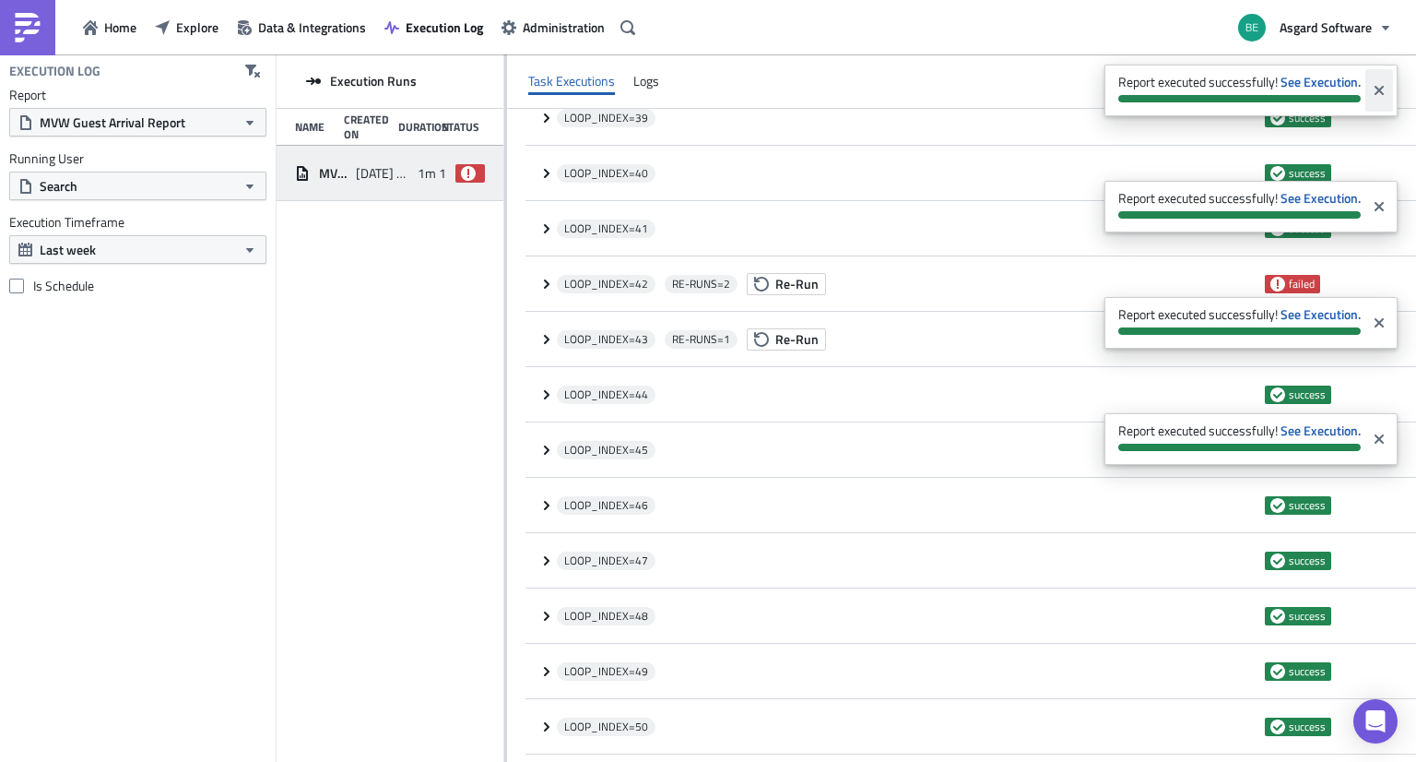
click at [1378, 82] on button "Close" at bounding box center [1380, 90] width 28 height 42
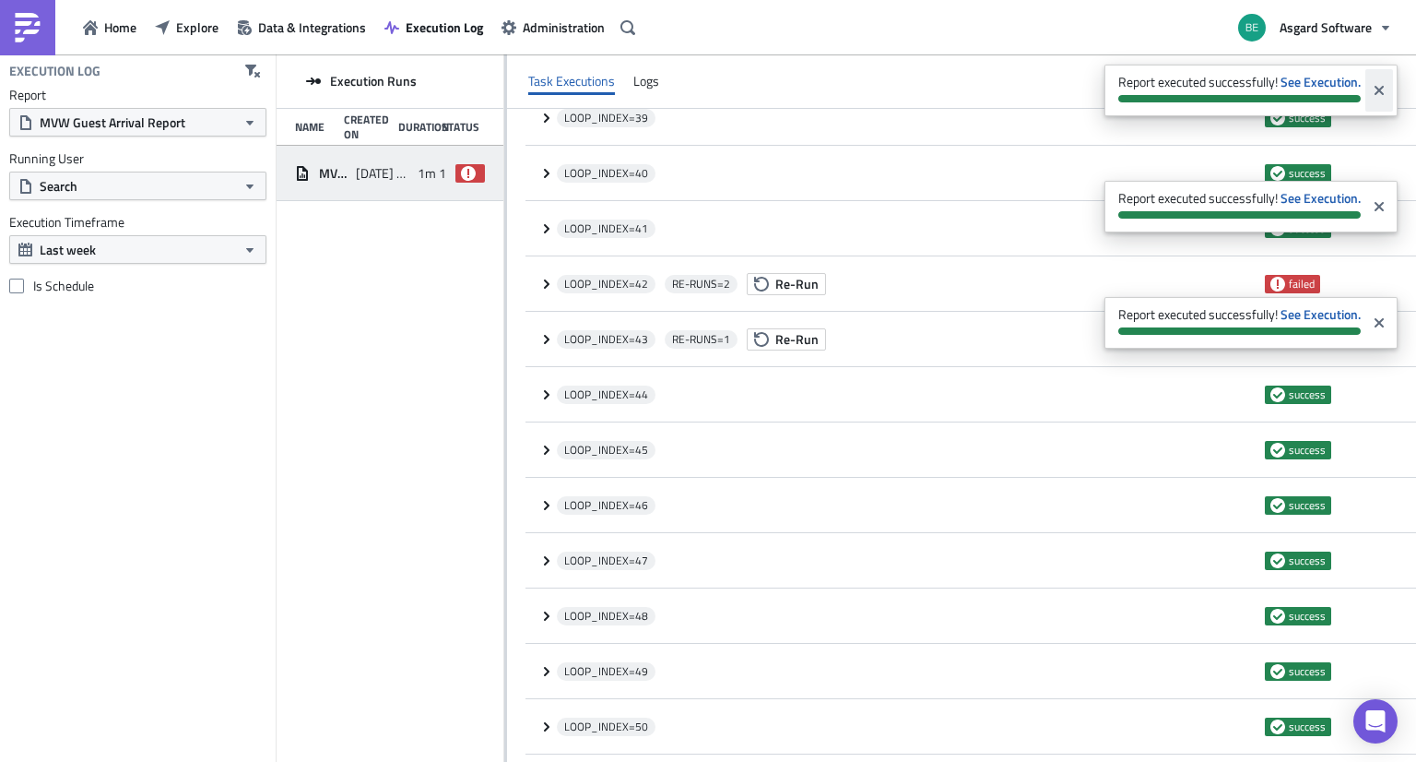
click at [1382, 95] on icon "Close" at bounding box center [1379, 90] width 15 height 15
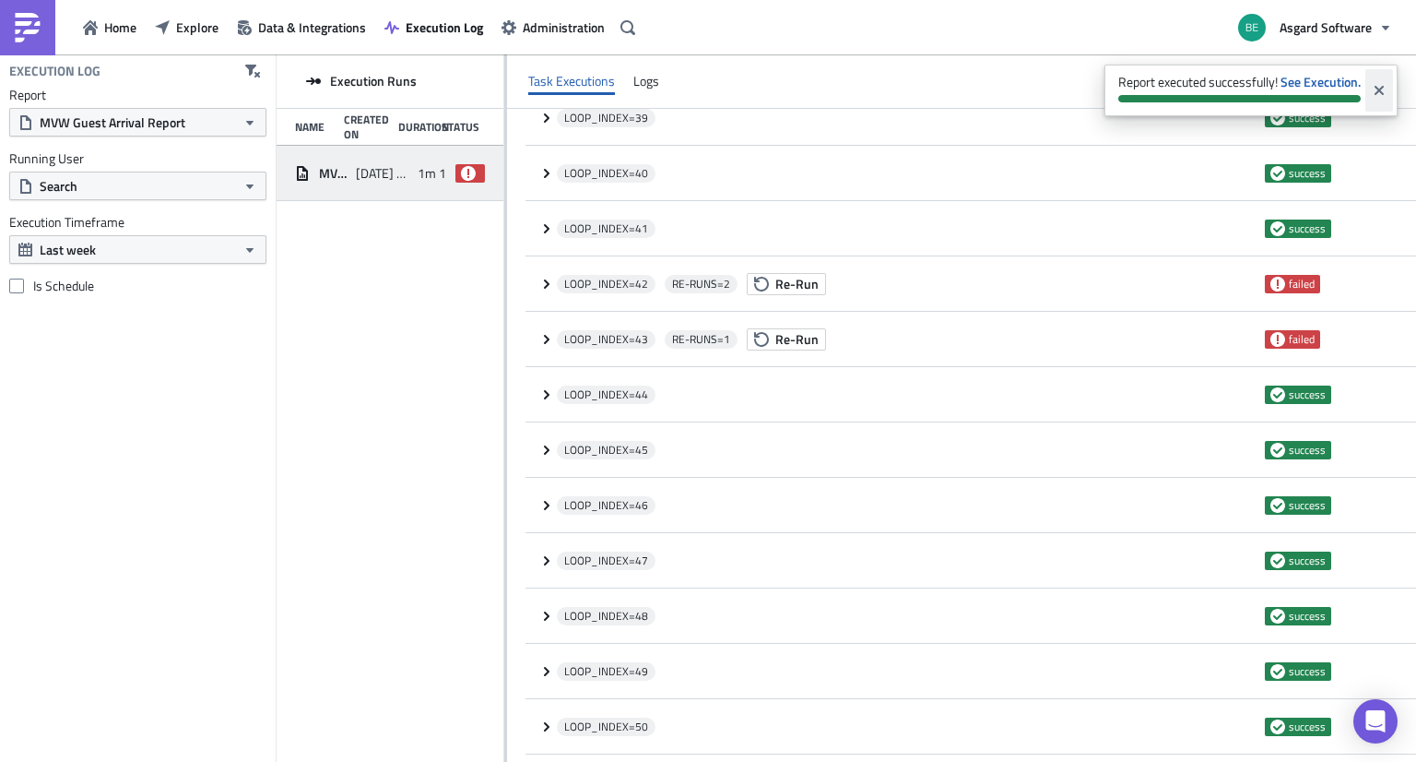
click at [1381, 91] on icon "Close" at bounding box center [1379, 90] width 9 height 9
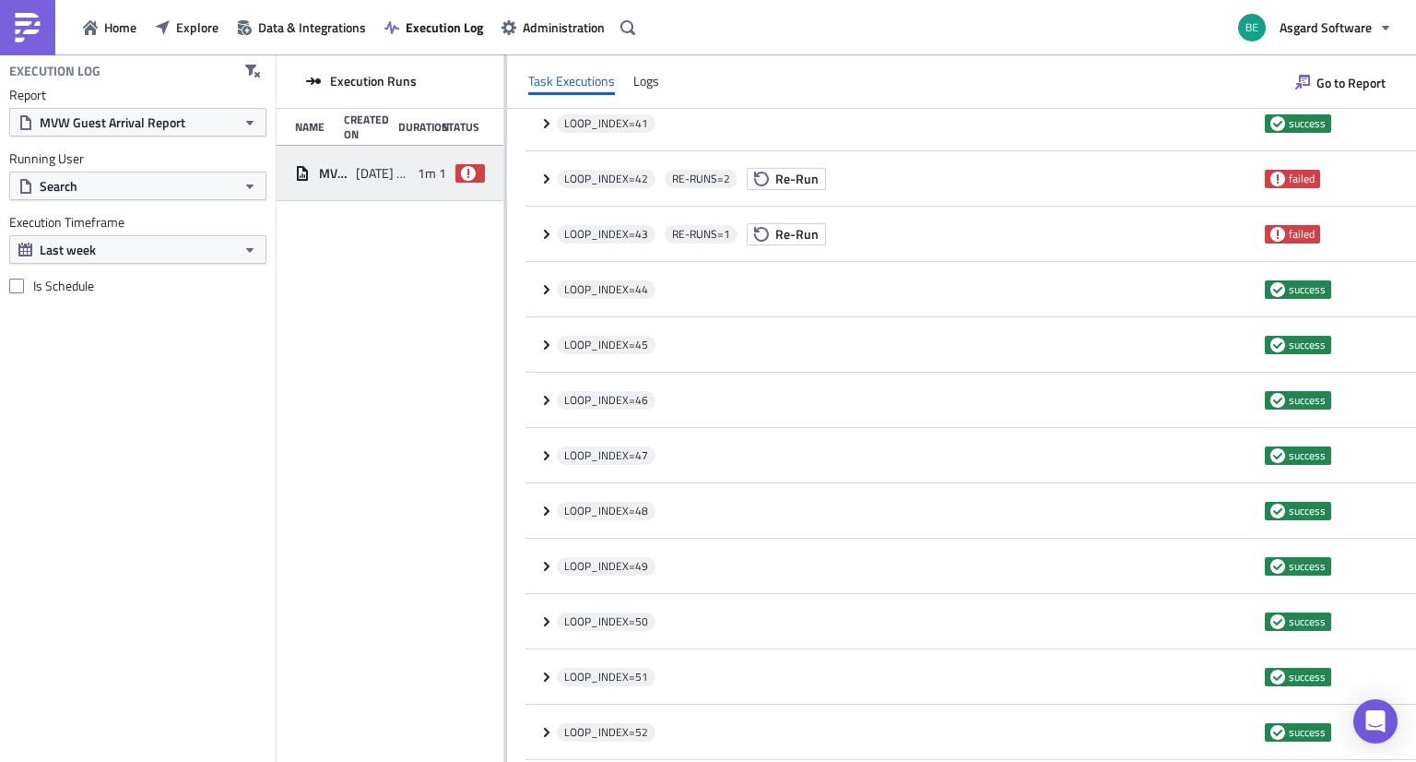
scroll to position [2376, 0]
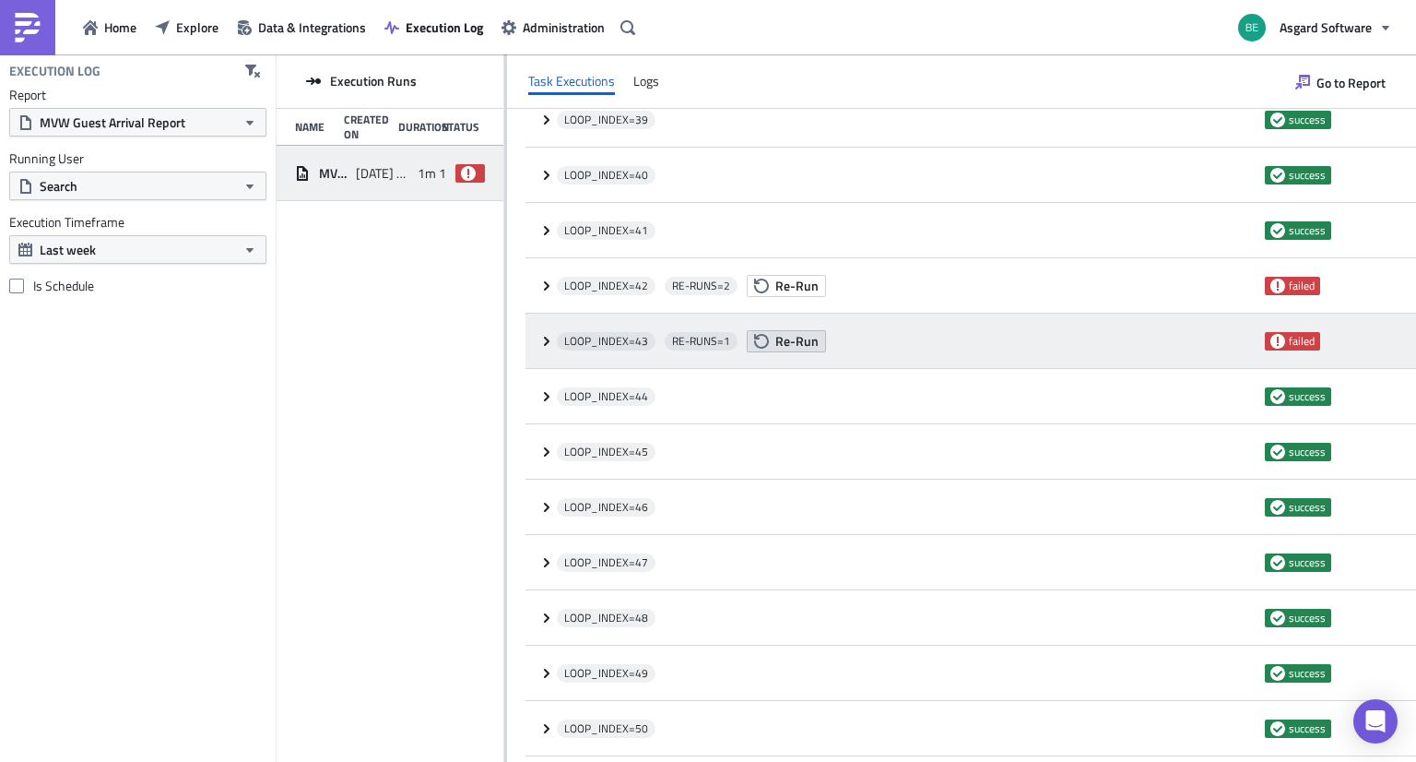
click at [782, 340] on span "Re-Run" at bounding box center [796, 340] width 43 height 19
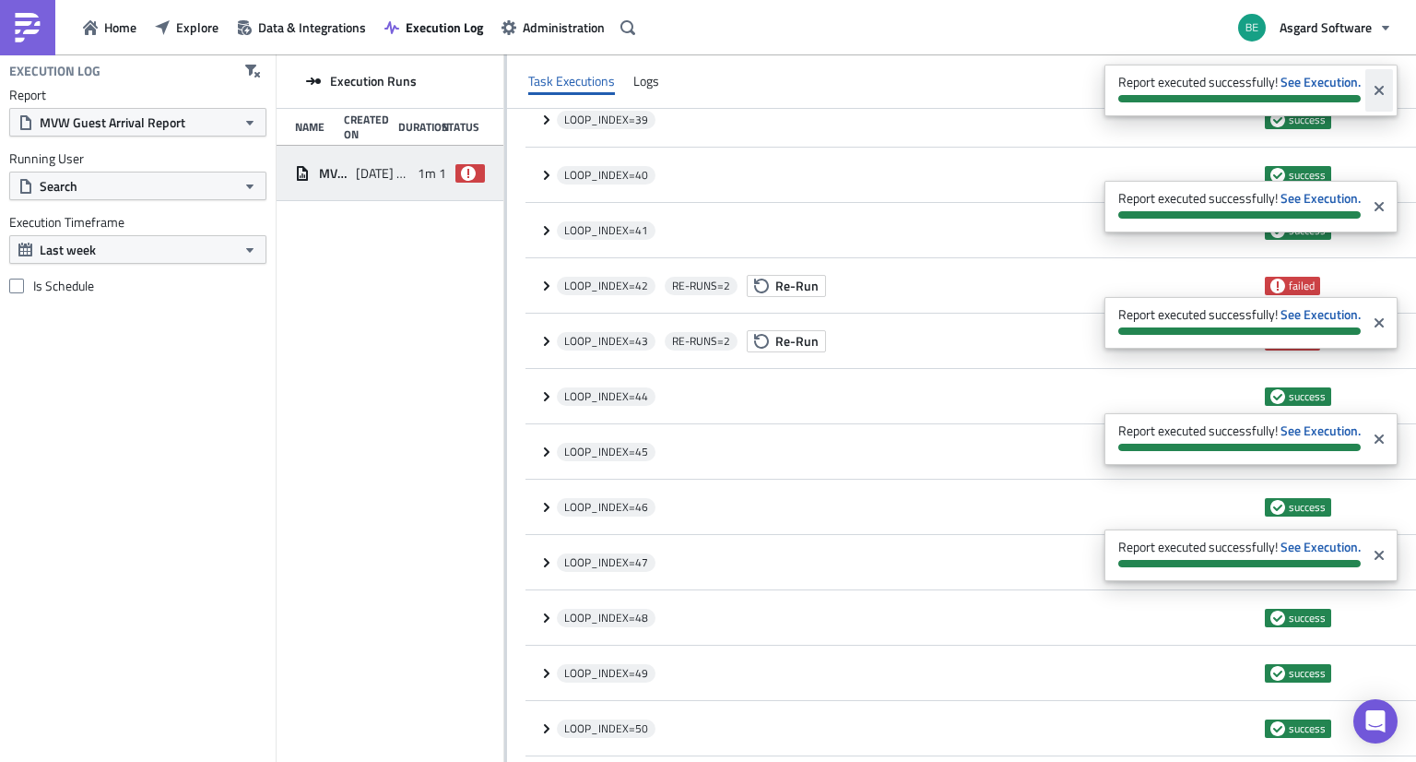
click at [1386, 94] on icon "Close" at bounding box center [1379, 90] width 15 height 15
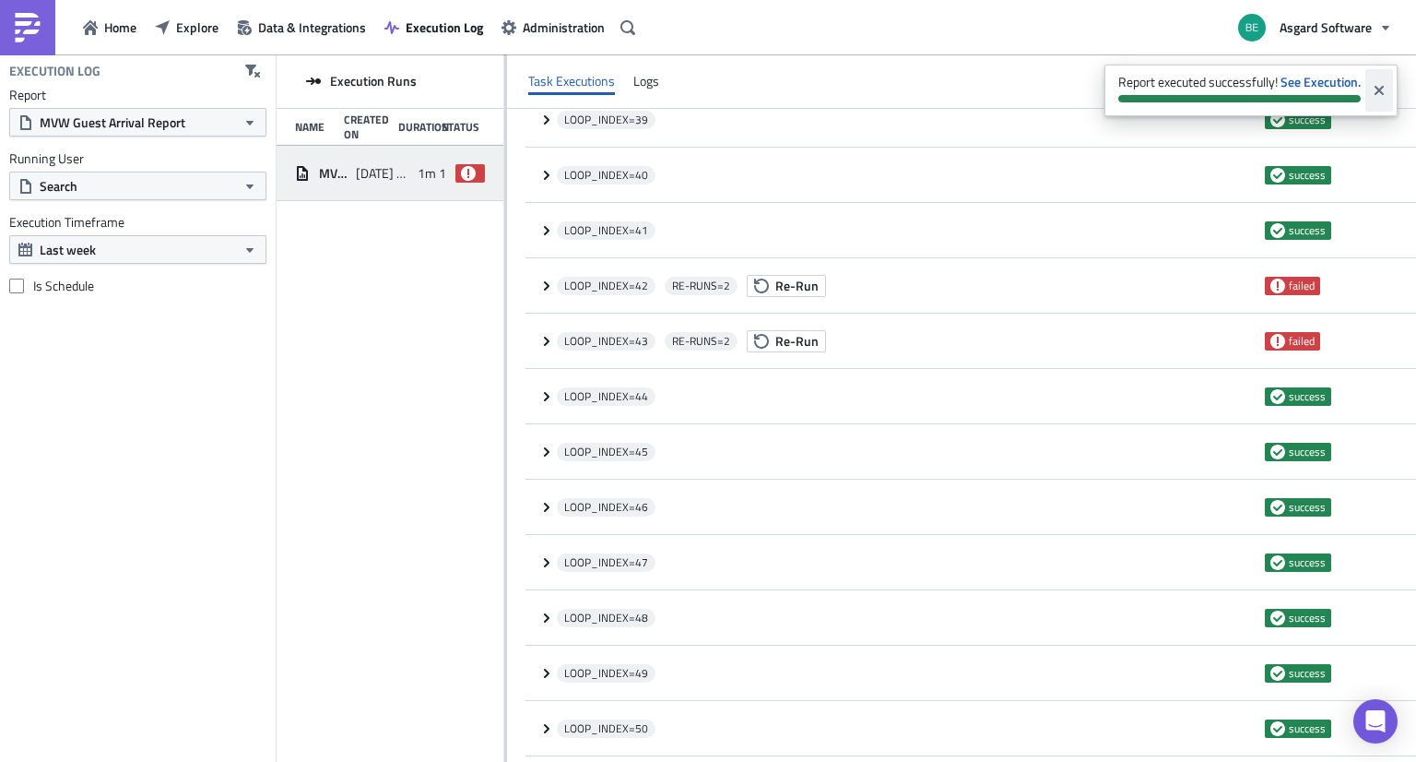
click at [1372, 97] on icon "Close" at bounding box center [1379, 90] width 15 height 15
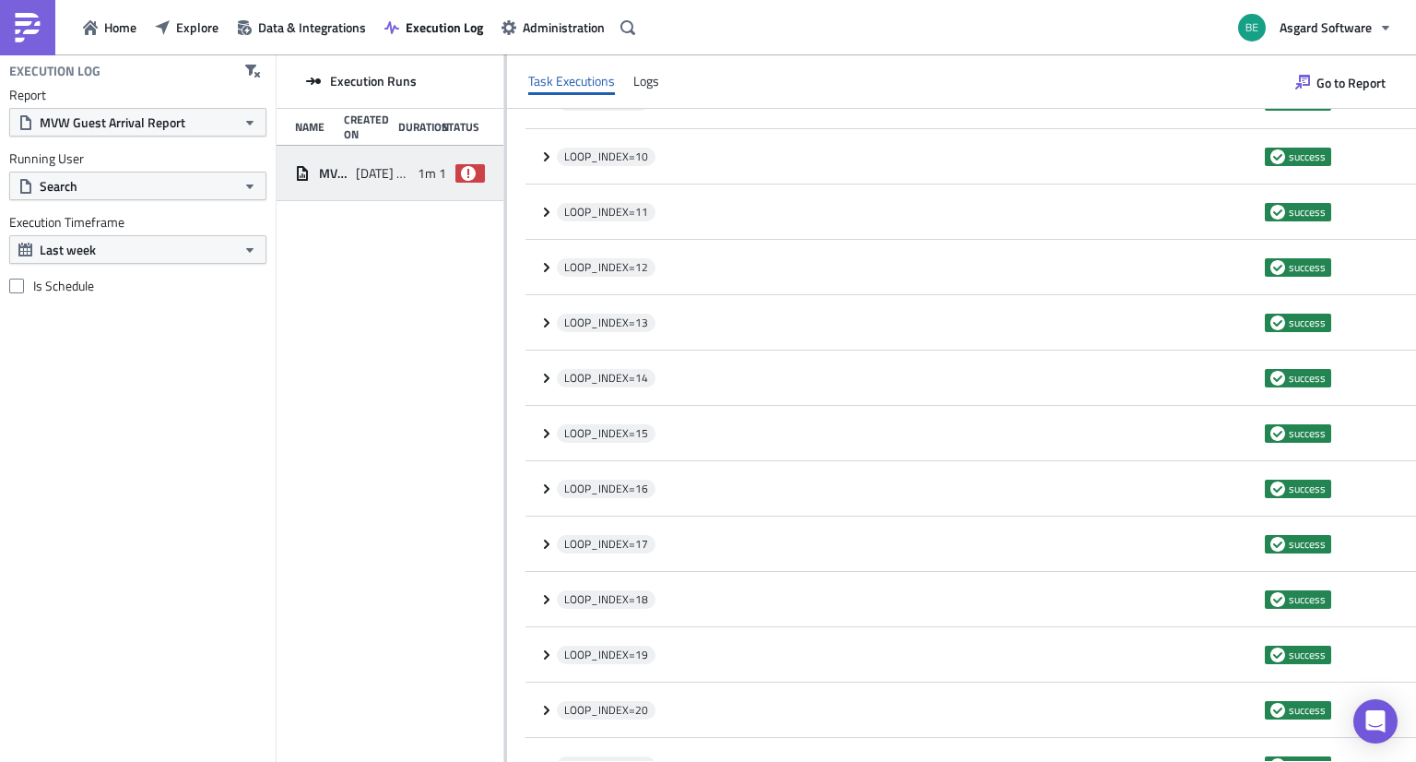
scroll to position [0, 0]
